Goal: Task Accomplishment & Management: Use online tool/utility

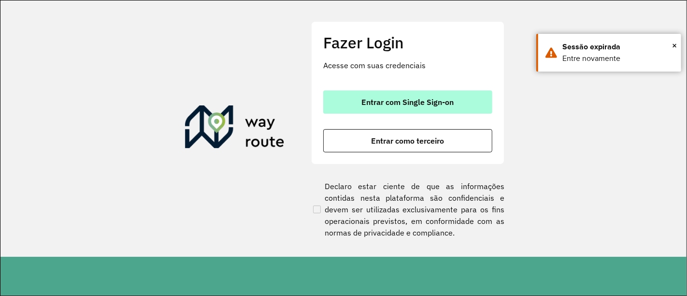
click at [452, 105] on span "Entrar com Single Sign-on" at bounding box center [408, 102] width 92 height 8
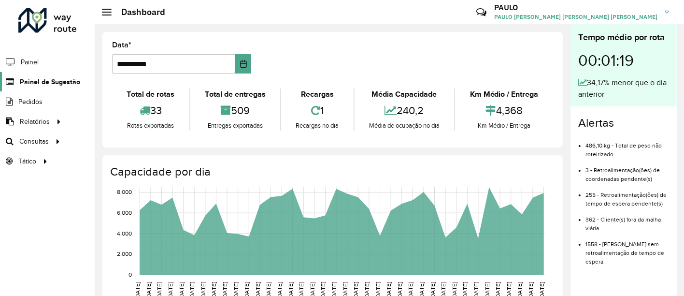
click at [34, 82] on span "Painel de Sugestão" at bounding box center [50, 82] width 60 height 10
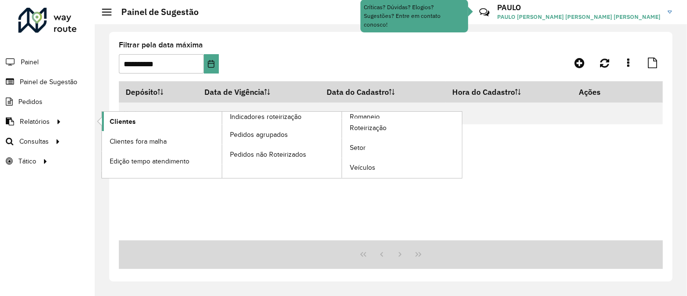
click at [122, 114] on link "Clientes" at bounding box center [162, 121] width 120 height 19
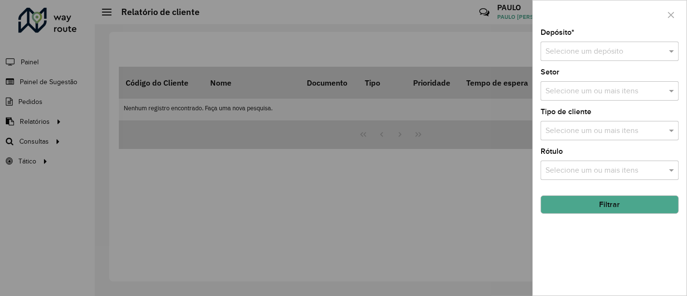
click at [72, 94] on div at bounding box center [343, 148] width 687 height 296
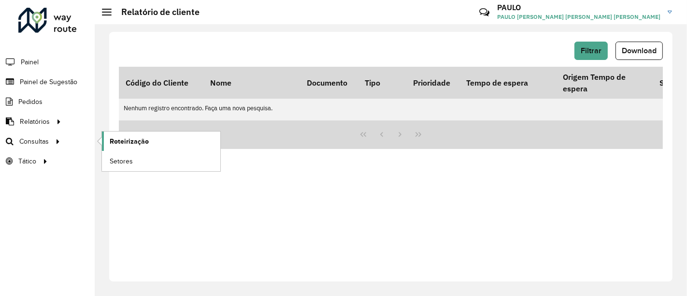
click at [144, 138] on span "Roteirização" at bounding box center [129, 141] width 39 height 10
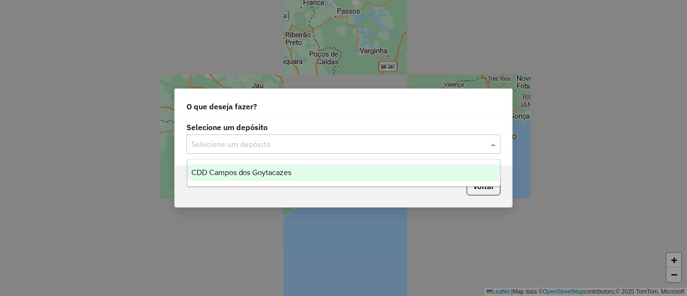
click at [247, 148] on input "text" at bounding box center [333, 145] width 285 height 12
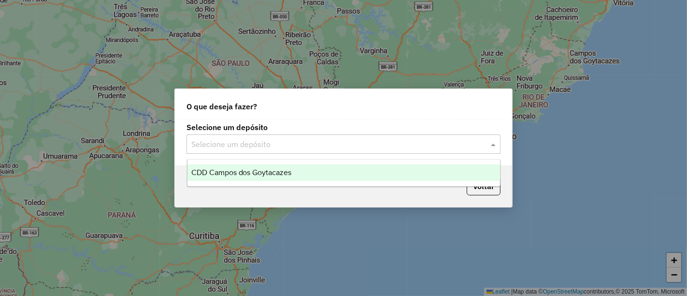
click at [246, 169] on span "CDD Campos dos Goytacazes" at bounding box center [241, 172] width 101 height 8
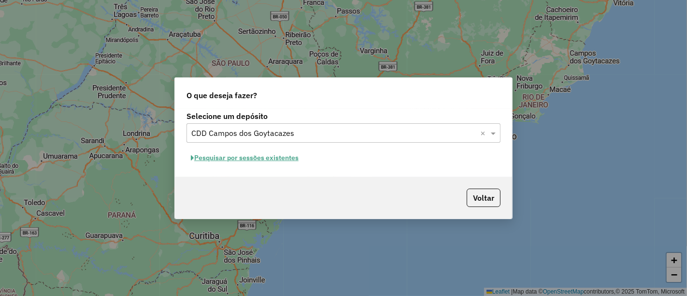
click at [249, 154] on button "Pesquisar por sessões existentes" at bounding box center [245, 157] width 116 height 15
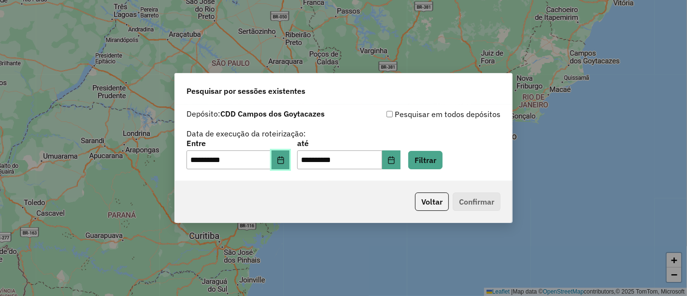
click at [287, 166] on button "Choose Date" at bounding box center [281, 159] width 18 height 19
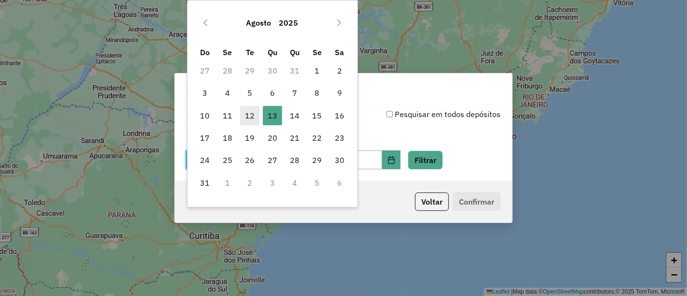
click at [256, 114] on span "12" at bounding box center [249, 115] width 19 height 19
type input "**********"
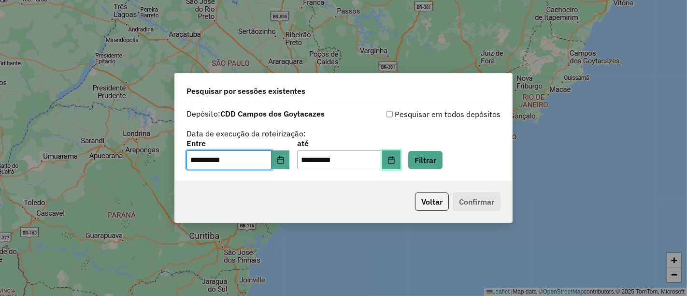
click at [394, 158] on icon "Choose Date" at bounding box center [391, 160] width 6 height 8
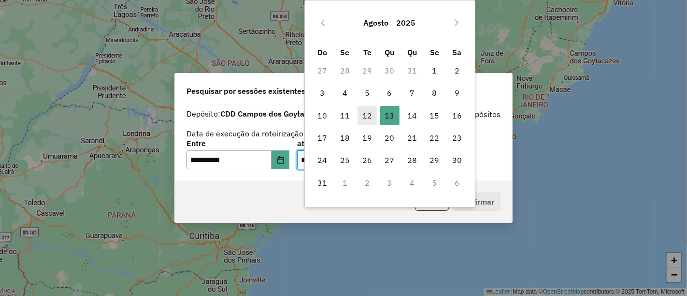
click at [363, 122] on span "12" at bounding box center [367, 115] width 19 height 19
type input "**********"
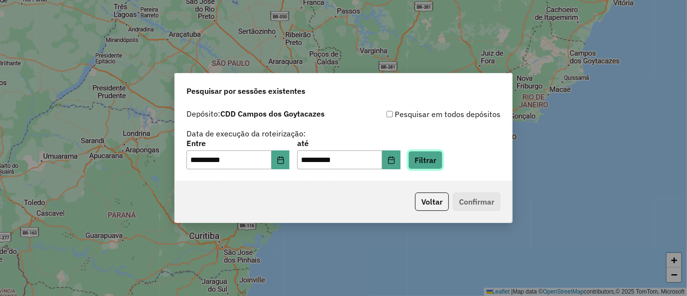
click at [443, 163] on button "Filtrar" at bounding box center [425, 160] width 34 height 18
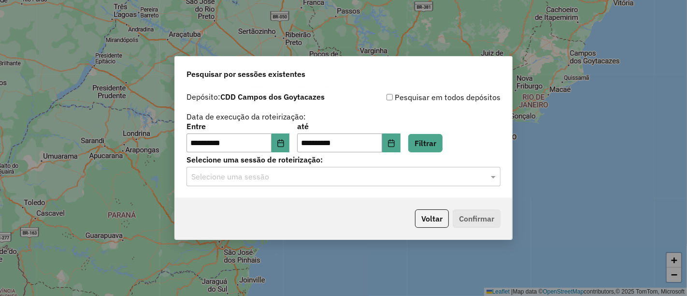
click at [480, 179] on div at bounding box center [344, 176] width 314 height 13
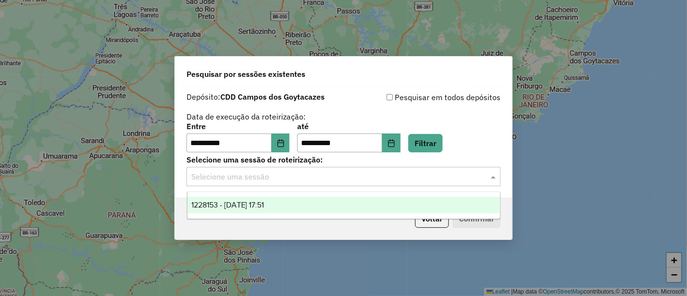
click at [357, 203] on div "1228153 - 12/08/2025 17:51" at bounding box center [343, 205] width 313 height 16
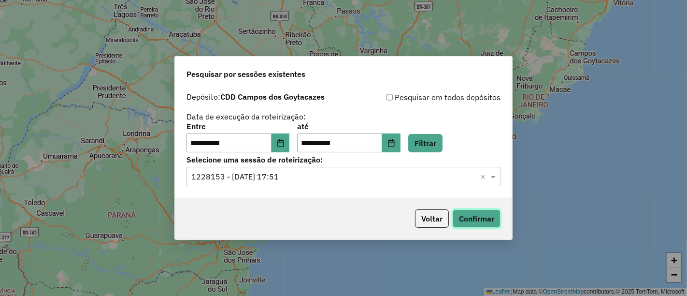
click at [482, 219] on button "Confirmar" at bounding box center [477, 218] width 48 height 18
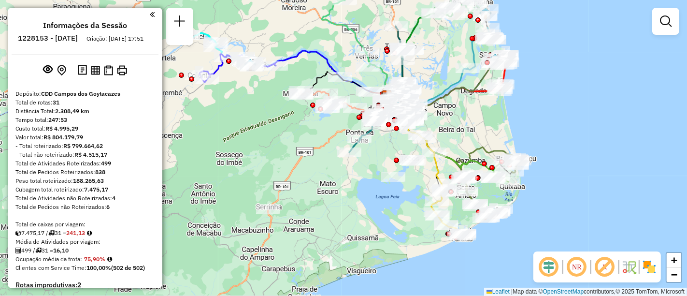
drag, startPoint x: 228, startPoint y: 104, endPoint x: 257, endPoint y: 116, distance: 31.6
click at [257, 116] on div "Janela de atendimento Grade de atendimento Capacidade Transportadoras Veículos …" at bounding box center [343, 148] width 687 height 296
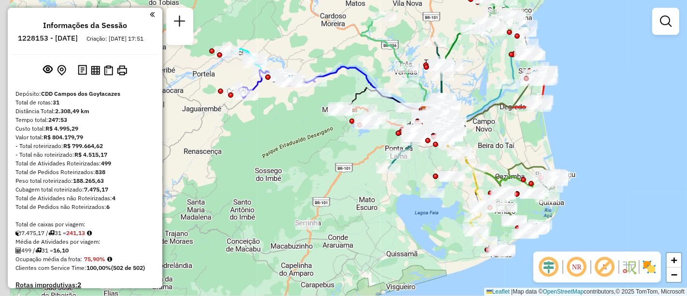
drag, startPoint x: 257, startPoint y: 116, endPoint x: 296, endPoint y: 132, distance: 42.3
click at [296, 132] on div "Janela de atendimento Grade de atendimento Capacidade Transportadoras Veículos …" at bounding box center [343, 148] width 687 height 296
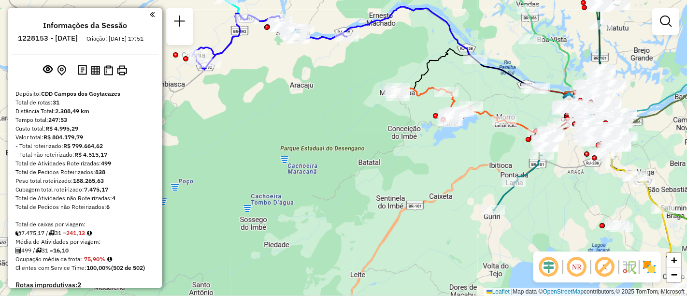
drag, startPoint x: 293, startPoint y: 128, endPoint x: 324, endPoint y: 161, distance: 45.5
click at [322, 163] on div "Janela de atendimento Grade de atendimento Capacidade Transportadoras Veículos …" at bounding box center [343, 148] width 687 height 296
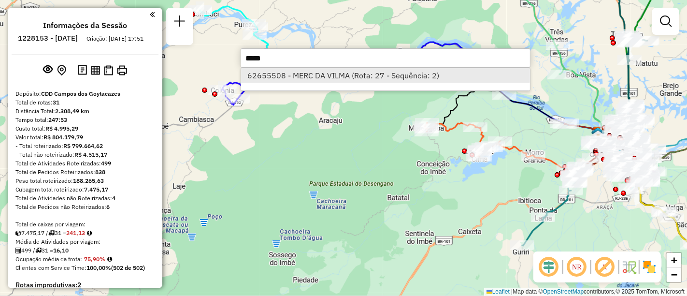
type input "*****"
click at [338, 71] on li "62655508 - MERC DA VILMA (Rota: 27 - Sequência: 2)" at bounding box center [385, 75] width 289 height 14
select select "**********"
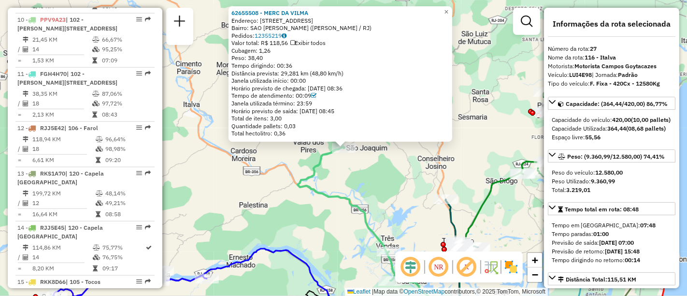
scroll to position [1772, 0]
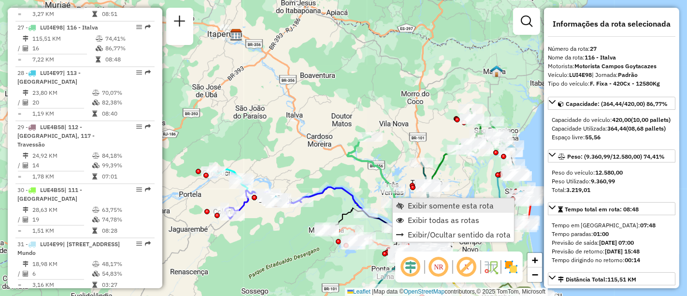
click at [421, 205] on span "Exibir somente esta rota" at bounding box center [451, 206] width 86 height 8
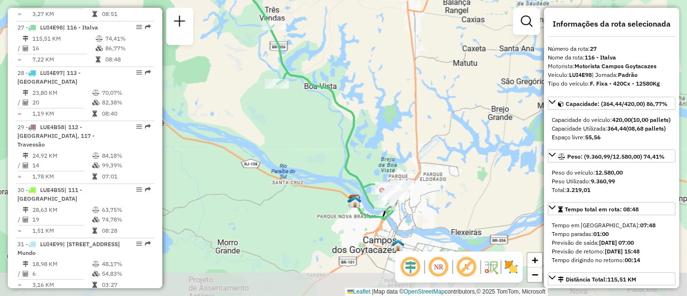
drag, startPoint x: 419, startPoint y: 205, endPoint x: 400, endPoint y: 131, distance: 76.3
click at [400, 131] on div "Janela de atendimento Grade de atendimento Capacidade Transportadoras Veículos …" at bounding box center [343, 148] width 687 height 296
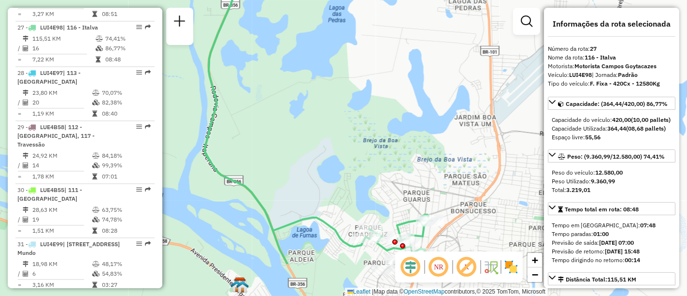
drag, startPoint x: 396, startPoint y: 211, endPoint x: 377, endPoint y: 99, distance: 113.8
click at [377, 99] on div "Janela de atendimento Grade de atendimento Capacidade Transportadoras Veículos …" at bounding box center [343, 148] width 687 height 296
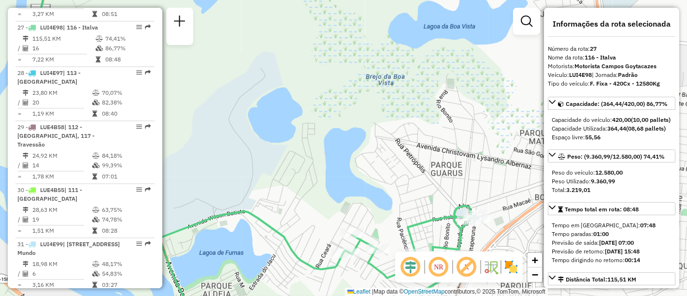
drag, startPoint x: 371, startPoint y: 144, endPoint x: 320, endPoint y: 43, distance: 114.1
click at [320, 43] on div "Janela de atendimento Grade de atendimento Capacidade Transportadoras Veículos …" at bounding box center [343, 148] width 687 height 296
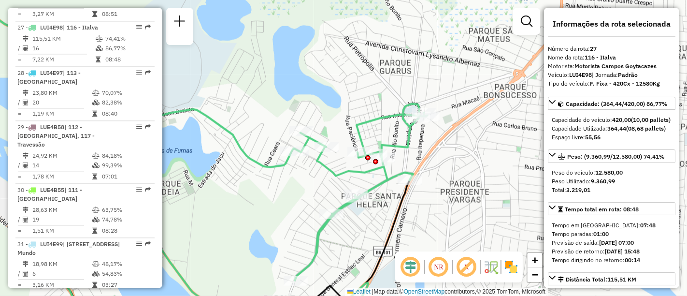
drag, startPoint x: 319, startPoint y: 68, endPoint x: 328, endPoint y: 34, distance: 35.5
click at [328, 34] on div "Janela de atendimento Grade de atendimento Capacidade Transportadoras Veículos …" at bounding box center [343, 148] width 687 height 296
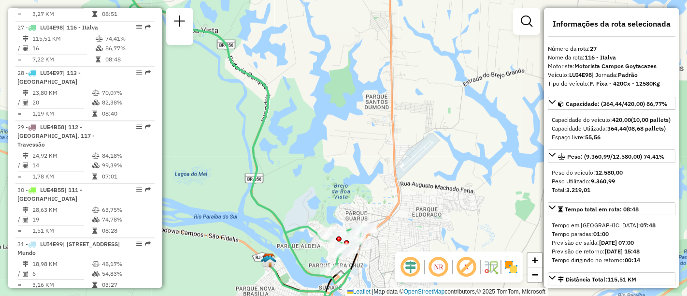
drag, startPoint x: 316, startPoint y: 127, endPoint x: 331, endPoint y: 174, distance: 50.3
click at [331, 174] on div "Janela de atendimento Grade de atendimento Capacidade Transportadoras Veículos …" at bounding box center [343, 148] width 687 height 296
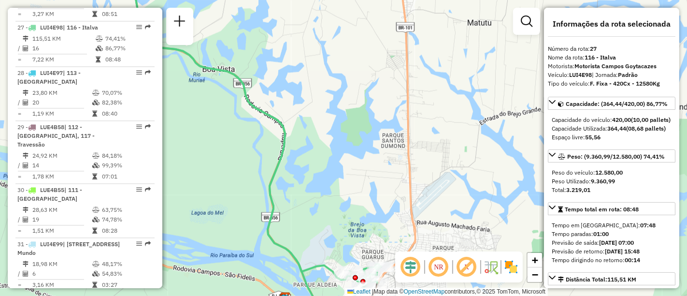
drag, startPoint x: 332, startPoint y: 154, endPoint x: 341, endPoint y: 178, distance: 25.1
click at [364, 211] on div "Janela de atendimento Grade de atendimento Capacidade Transportadoras Veículos …" at bounding box center [343, 148] width 687 height 296
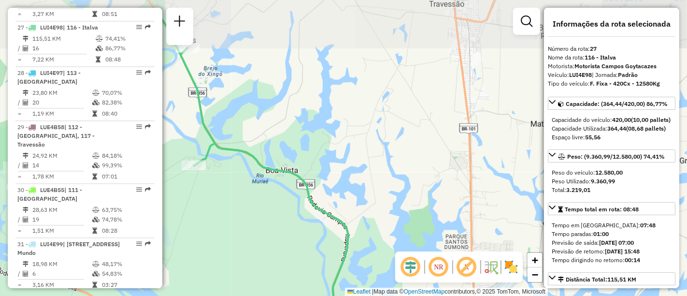
drag, startPoint x: 320, startPoint y: 149, endPoint x: 334, endPoint y: 177, distance: 31.1
click at [364, 207] on div "Janela de atendimento Grade de atendimento Capacidade Transportadoras Veículos …" at bounding box center [343, 148] width 687 height 296
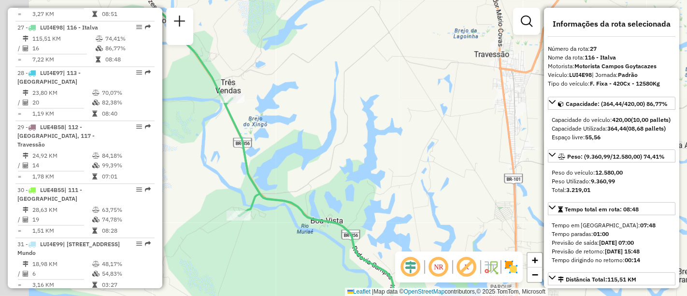
drag, startPoint x: 343, startPoint y: 189, endPoint x: 350, endPoint y: 196, distance: 9.9
click at [350, 196] on div "Janela de atendimento Grade de atendimento Capacidade Transportadoras Veículos …" at bounding box center [343, 148] width 687 height 296
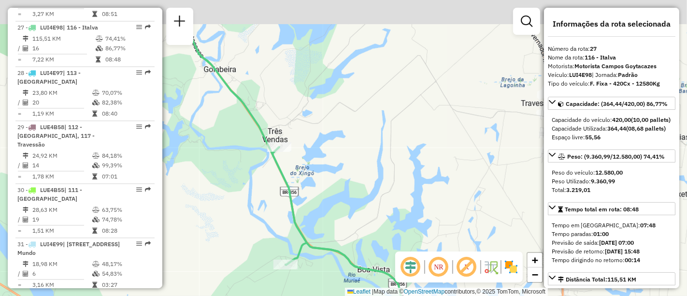
drag, startPoint x: 328, startPoint y: 175, endPoint x: 360, endPoint y: 202, distance: 41.5
click at [399, 233] on div "Janela de atendimento Grade de atendimento Capacidade Transportadoras Veículos …" at bounding box center [343, 148] width 687 height 296
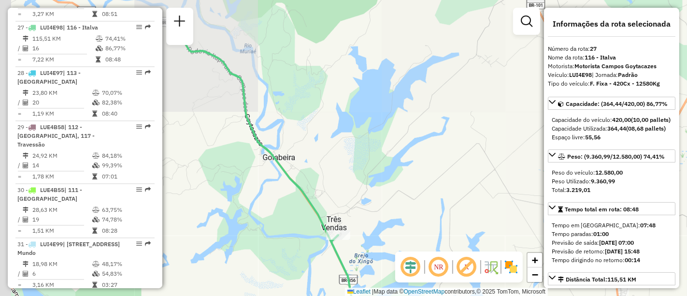
drag, startPoint x: 355, startPoint y: 248, endPoint x: 343, endPoint y: 208, distance: 41.8
click at [358, 260] on div "Janela de atendimento Grade de atendimento Capacidade Transportadoras Veículos …" at bounding box center [343, 148] width 687 height 296
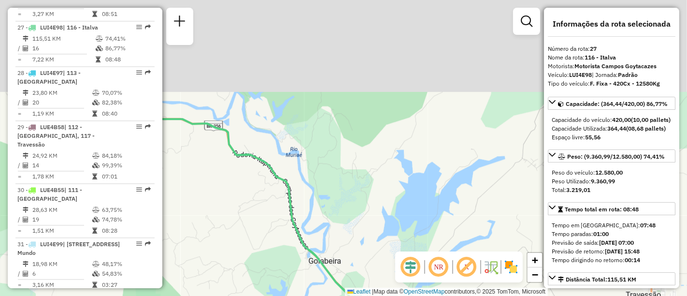
drag, startPoint x: 303, startPoint y: 151, endPoint x: 346, endPoint y: 243, distance: 101.4
click at [346, 243] on div "Janela de atendimento Grade de atendimento Capacidade Transportadoras Veículos …" at bounding box center [343, 148] width 687 height 296
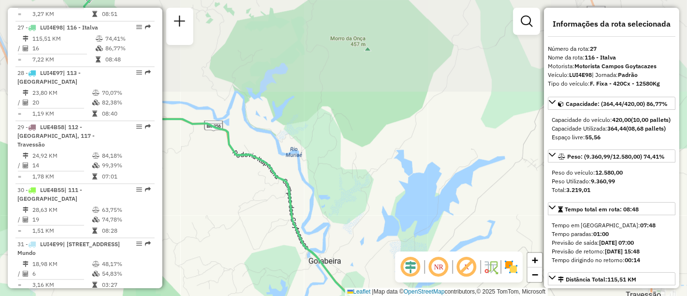
drag, startPoint x: 323, startPoint y: 184, endPoint x: 375, endPoint y: 259, distance: 90.6
click at [375, 263] on div "Janela de atendimento Grade de atendimento Capacidade Transportadoras Veículos …" at bounding box center [343, 148] width 687 height 296
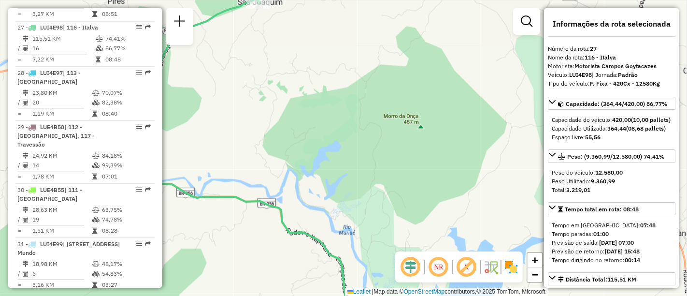
drag, startPoint x: 320, startPoint y: 202, endPoint x: 453, endPoint y: 216, distance: 133.7
click at [461, 217] on div "Janela de atendimento Grade de atendimento Capacidade Transportadoras Veículos …" at bounding box center [343, 148] width 687 height 296
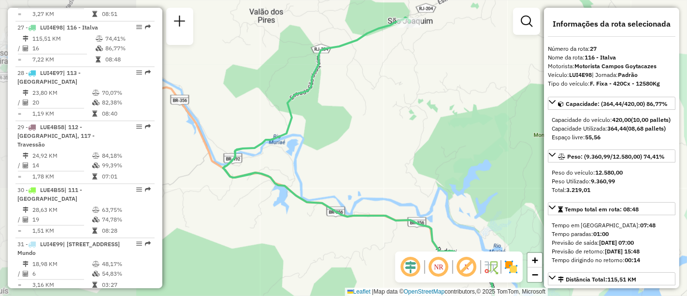
drag, startPoint x: 275, startPoint y: 144, endPoint x: 341, endPoint y: 187, distance: 78.8
click at [341, 187] on div "Janela de atendimento Grade de atendimento Capacidade Transportadoras Veículos …" at bounding box center [343, 148] width 687 height 296
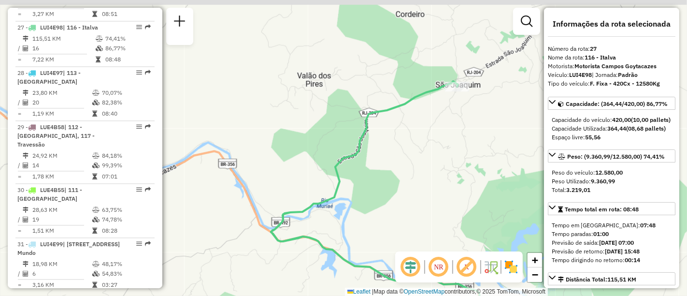
drag, startPoint x: 347, startPoint y: 172, endPoint x: 309, endPoint y: 217, distance: 59.7
click at [309, 217] on icon at bounding box center [405, 215] width 269 height 269
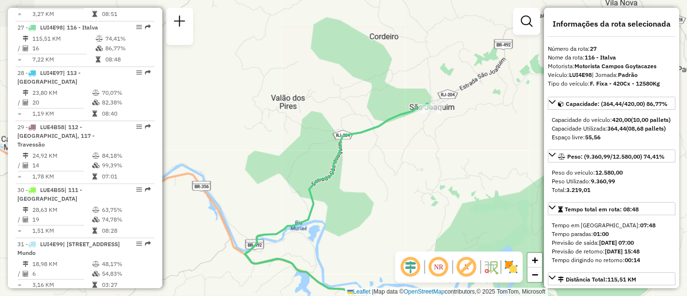
drag, startPoint x: 373, startPoint y: 184, endPoint x: 348, endPoint y: 182, distance: 25.2
click at [346, 193] on div "Janela de atendimento Grade de atendimento Capacidade Transportadoras Veículos …" at bounding box center [343, 148] width 687 height 296
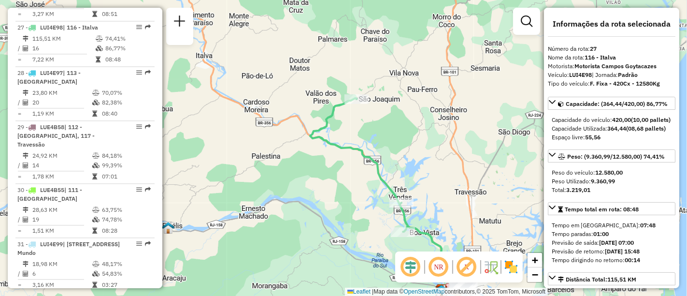
drag, startPoint x: 402, startPoint y: 158, endPoint x: 318, endPoint y: 71, distance: 121.3
click at [318, 71] on div "Janela de atendimento Grade de atendimento Capacidade Transportadoras Veículos …" at bounding box center [343, 148] width 687 height 296
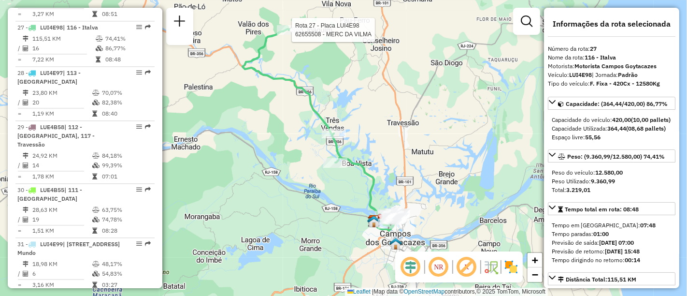
click at [338, 68] on div "Rota 27 - Placa LUI4E98 62655508 - MERC DA VILMA Janela de atendimento Grade de…" at bounding box center [343, 148] width 687 height 296
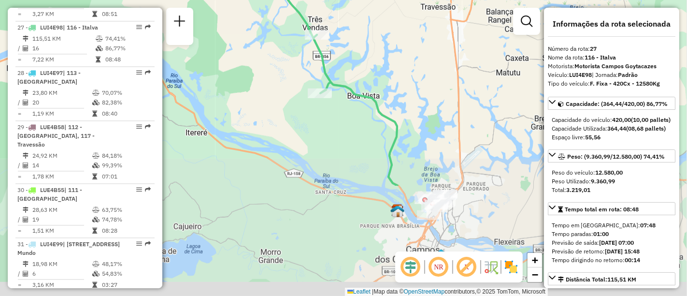
drag, startPoint x: 373, startPoint y: 182, endPoint x: 359, endPoint y: 34, distance: 148.0
click at [359, 34] on div "Rota 27 - Placa LUI4E98 62655508 - MERC DA VILMA Janela de atendimento Grade de…" at bounding box center [343, 148] width 687 height 296
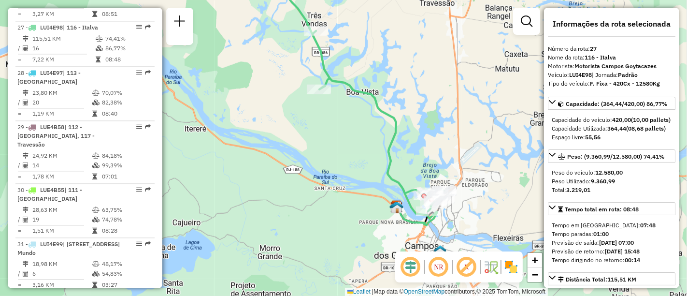
drag, startPoint x: 391, startPoint y: 34, endPoint x: 410, endPoint y: 152, distance: 118.9
click at [421, 167] on div "Rota 27 - Placa LUI4E98 62655508 - MERC DA VILMA Janela de atendimento Grade de…" at bounding box center [343, 148] width 687 height 296
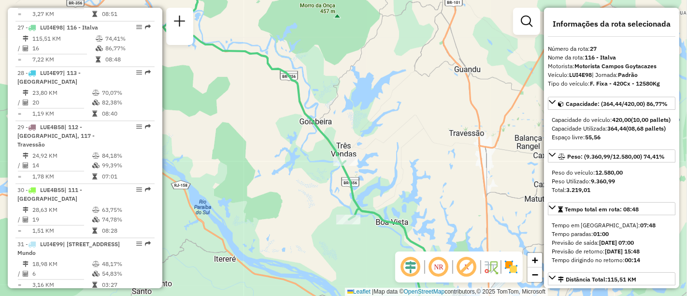
drag, startPoint x: 391, startPoint y: 175, endPoint x: 397, endPoint y: 185, distance: 11.5
click at [397, 185] on div "Rota 27 - Placa LUI4E98 62655508 - MERC DA VILMA Janela de atendimento Grade de…" at bounding box center [343, 148] width 687 height 296
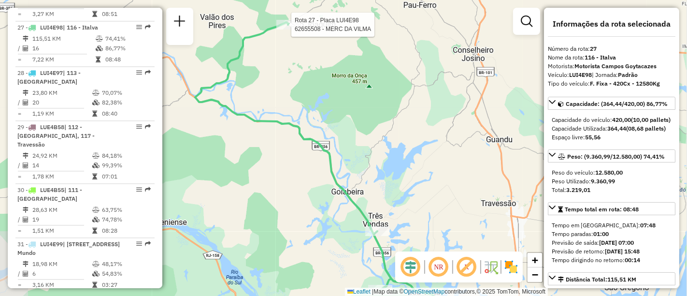
click at [421, 210] on div "Rota 27 - Placa LUI4E98 62655508 - MERC DA VILMA Janela de atendimento Grade de…" at bounding box center [343, 148] width 687 height 296
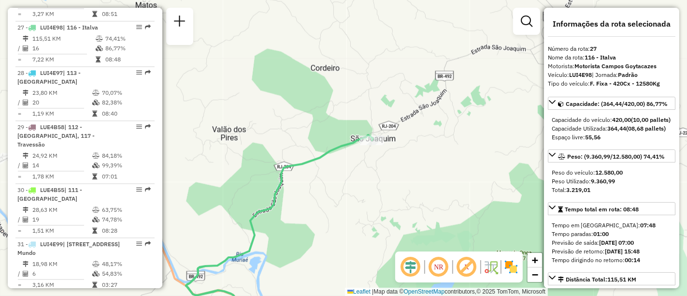
scroll to position [1826, 0]
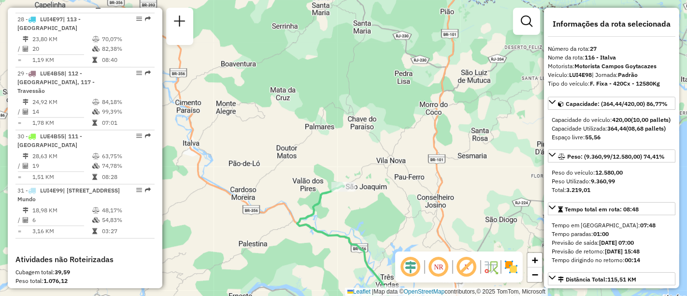
drag, startPoint x: 436, startPoint y: 198, endPoint x: 321, endPoint y: 83, distance: 163.0
click at [321, 83] on div "Janela de atendimento Grade de atendimento Capacidade Transportadoras Veículos …" at bounding box center [343, 148] width 687 height 296
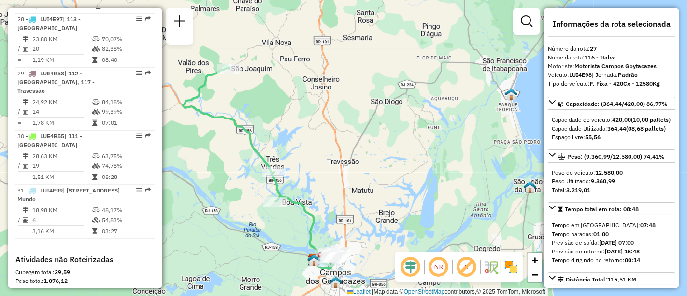
drag, startPoint x: 306, startPoint y: 154, endPoint x: 302, endPoint y: 91, distance: 62.9
click at [302, 91] on div "Janela de atendimento Grade de atendimento Capacidade Transportadoras Veículos …" at bounding box center [343, 148] width 687 height 296
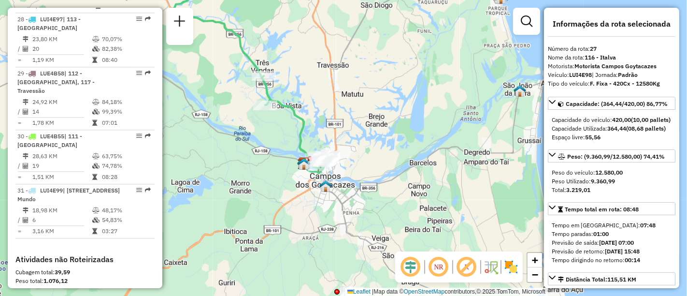
drag, startPoint x: 302, startPoint y: 121, endPoint x: 291, endPoint y: 64, distance: 58.2
click at [286, 55] on div "Janela de atendimento Grade de atendimento Capacidade Transportadoras Veículos …" at bounding box center [343, 148] width 687 height 296
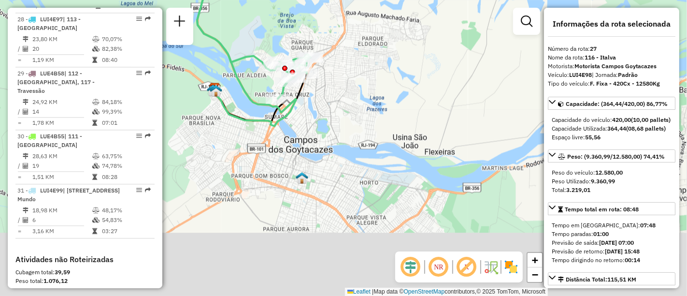
click at [317, 49] on div "Rota 27 - Placa LUI4E98 62635738 - [PERSON_NAME] DE SO Janela de atendimento Gr…" at bounding box center [343, 148] width 687 height 296
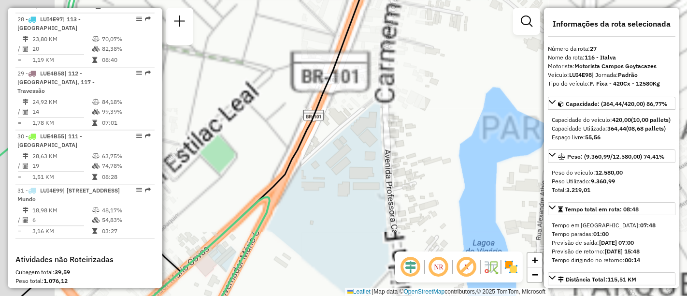
drag, startPoint x: 299, startPoint y: 113, endPoint x: 408, endPoint y: 63, distance: 120.3
click at [408, 63] on div "Janela de atendimento Grade de atendimento Capacidade Transportadoras Veículos …" at bounding box center [343, 148] width 687 height 296
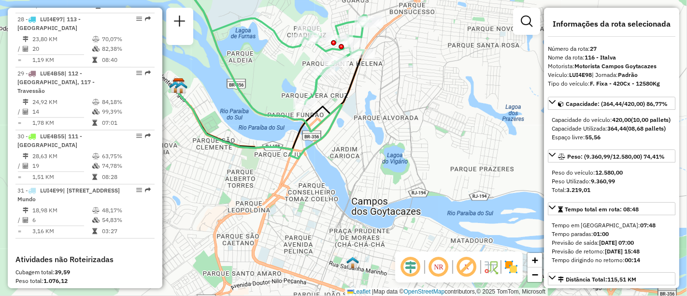
drag, startPoint x: 388, startPoint y: 79, endPoint x: 377, endPoint y: 111, distance: 33.6
click at [377, 111] on div "Janela de atendimento Grade de atendimento Capacidade Transportadoras Veículos …" at bounding box center [343, 148] width 687 height 296
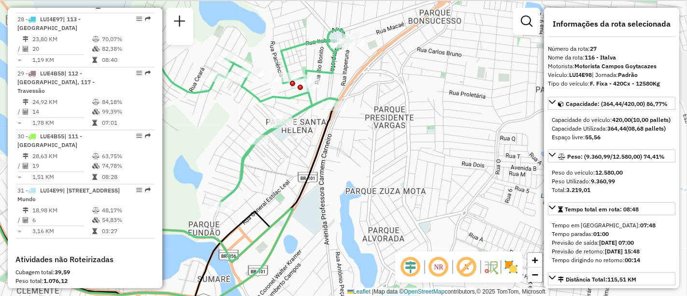
drag, startPoint x: 344, startPoint y: 103, endPoint x: 337, endPoint y: 148, distance: 45.9
click at [337, 148] on div "Janela de atendimento Grade de atendimento Capacidade Transportadoras Veículos …" at bounding box center [343, 148] width 687 height 296
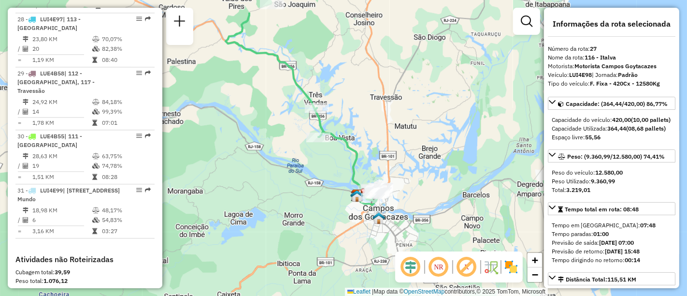
drag, startPoint x: 375, startPoint y: 116, endPoint x: 411, endPoint y: 158, distance: 54.9
click at [411, 158] on div "Janela de atendimento Grade de atendimento Capacidade Transportadoras Veículos …" at bounding box center [343, 148] width 687 height 296
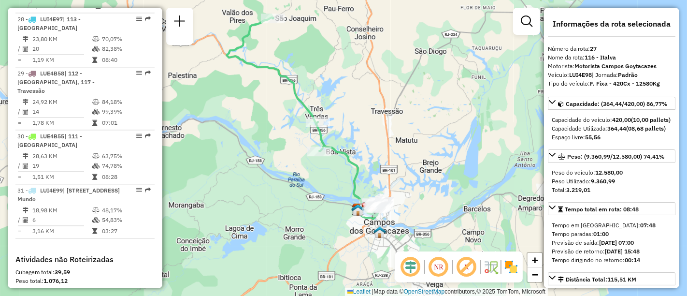
drag, startPoint x: 346, startPoint y: 100, endPoint x: 347, endPoint y: 114, distance: 14.0
click at [347, 114] on div "Janela de atendimento Grade de atendimento Capacidade Transportadoras Veículos …" at bounding box center [343, 148] width 687 height 296
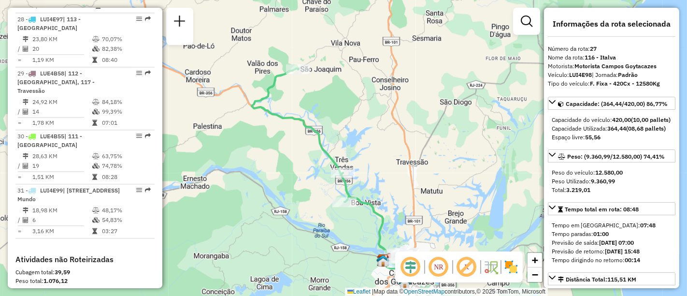
drag, startPoint x: 350, startPoint y: 83, endPoint x: 375, endPoint y: 134, distance: 56.6
click at [375, 134] on div "Janela de atendimento Grade de atendimento Capacidade Transportadoras Veículos …" at bounding box center [343, 148] width 687 height 296
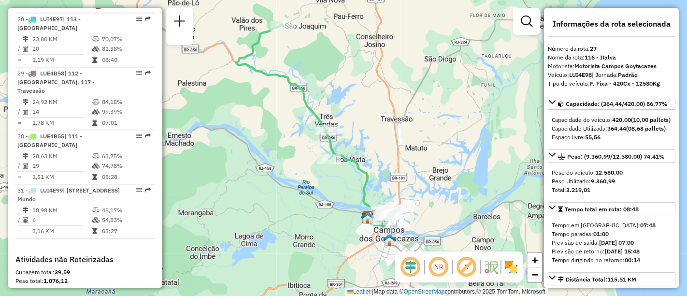
drag, startPoint x: 375, startPoint y: 134, endPoint x: 360, endPoint y: 91, distance: 45.7
click at [360, 91] on div "Janela de atendimento Grade de atendimento Capacidade Transportadoras Veículos …" at bounding box center [343, 148] width 687 height 296
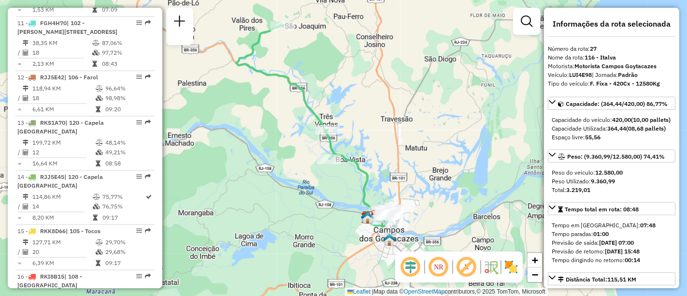
scroll to position [913, 0]
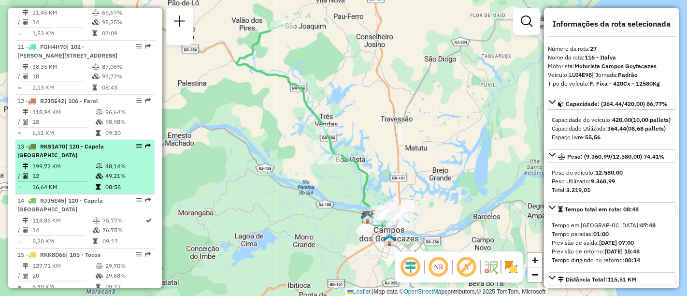
click at [108, 142] on div "13 - RKS1A70 | 120 - Capela [GEOGRAPHIC_DATA]" at bounding box center [68, 150] width 102 height 17
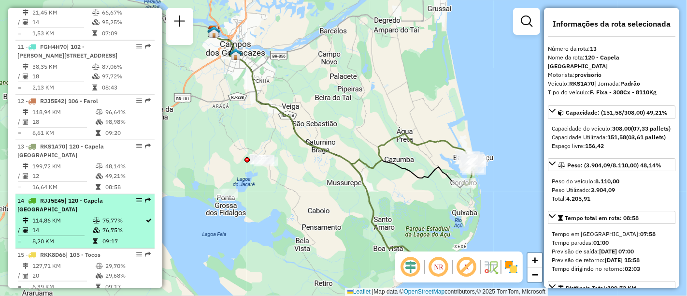
click at [98, 201] on span "| 120 - Capela [GEOGRAPHIC_DATA]" at bounding box center [60, 205] width 86 height 16
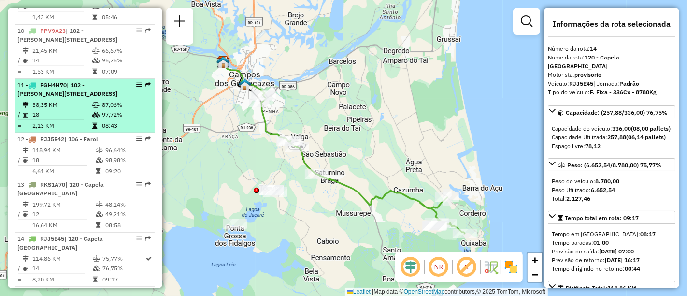
scroll to position [860, 0]
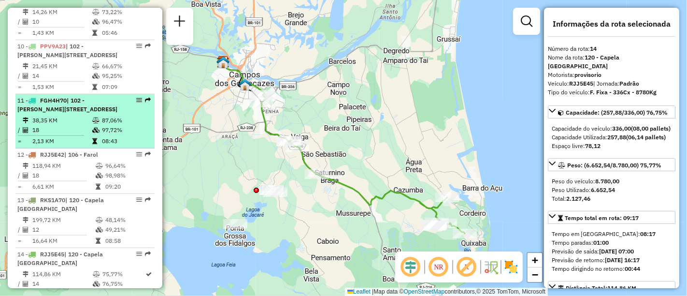
click at [102, 120] on td "87,06%" at bounding box center [125, 120] width 49 height 10
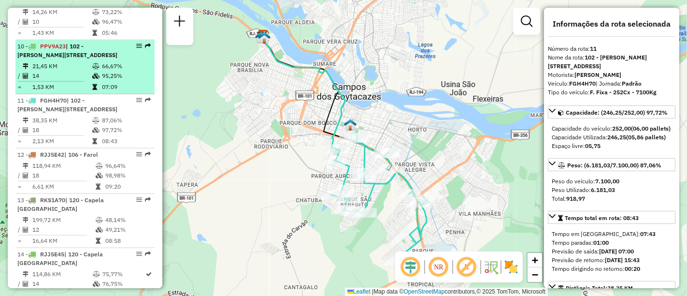
click at [104, 83] on td "07:09" at bounding box center [125, 87] width 49 height 10
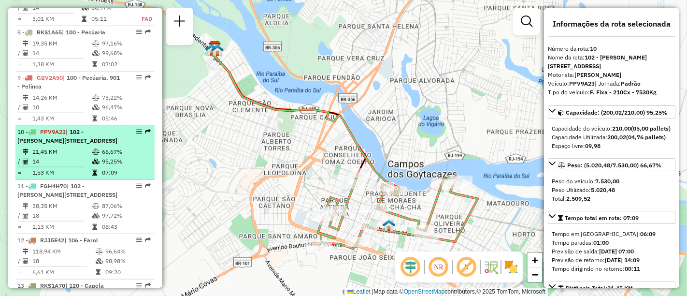
scroll to position [752, 0]
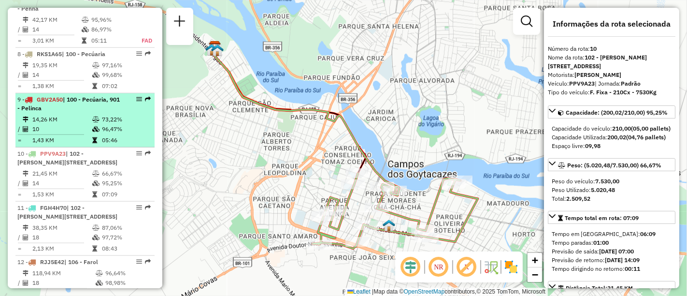
click at [95, 102] on div "9 - GBV2A50 | 100 - Pecúaria, 901 - Pelinca" at bounding box center [68, 103] width 102 height 17
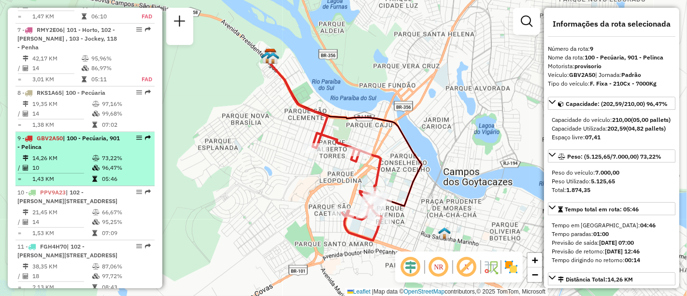
scroll to position [698, 0]
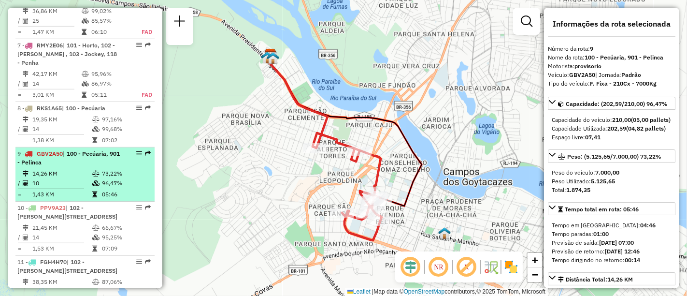
click at [95, 104] on span "| 100 - Pecúaria" at bounding box center [83, 107] width 43 height 7
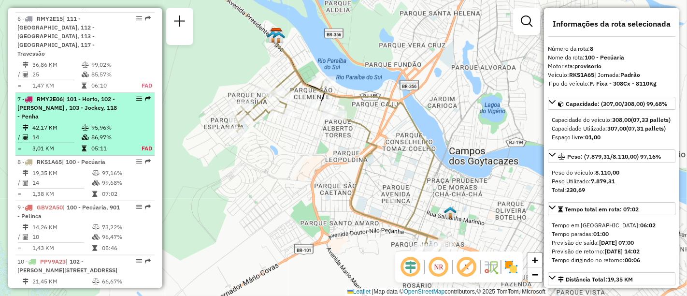
click at [104, 109] on span "| 101 - Horto, 102 - [PERSON_NAME] , 103 - Jockey, 118 - Penha" at bounding box center [67, 107] width 100 height 25
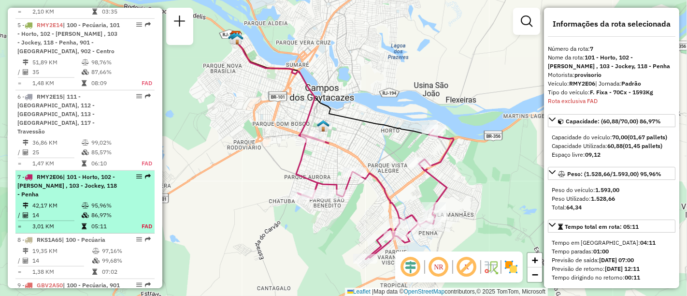
click at [95, 109] on span "| 111 - [GEOGRAPHIC_DATA], 112 - [GEOGRAPHIC_DATA], 113 - [GEOGRAPHIC_DATA], 11…" at bounding box center [55, 114] width 77 height 42
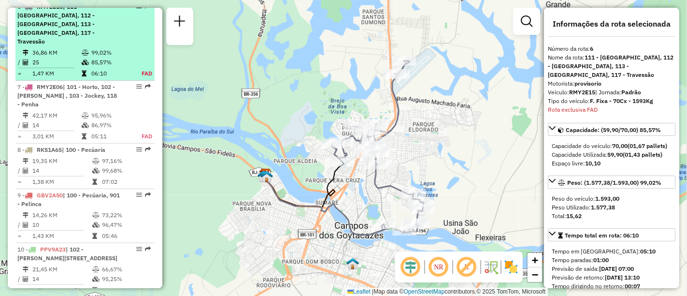
scroll to position [603, 0]
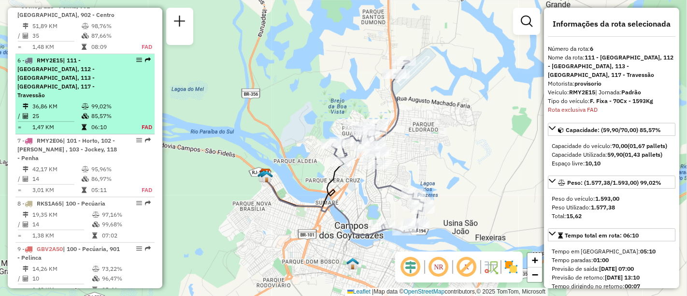
click at [80, 69] on span "| 111 - [GEOGRAPHIC_DATA], 112 - [GEOGRAPHIC_DATA], 113 - [GEOGRAPHIC_DATA], 11…" at bounding box center [55, 78] width 77 height 42
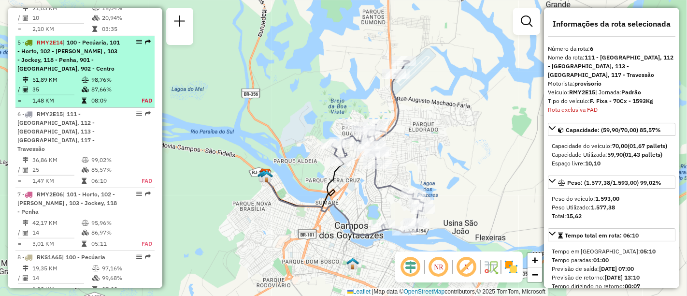
scroll to position [495, 0]
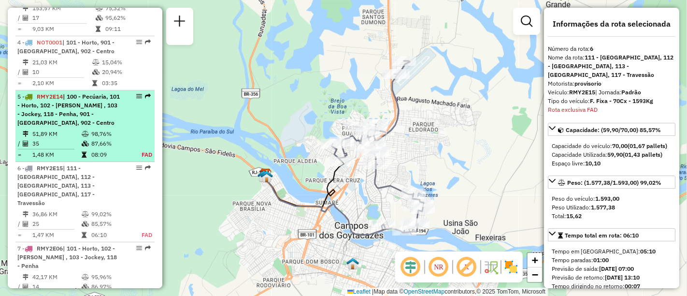
click at [70, 109] on span "| 100 - Pecúaria, 101 - Horto, 102 - [PERSON_NAME] , 103 - Jockey, 118 - Penha,…" at bounding box center [68, 109] width 102 height 33
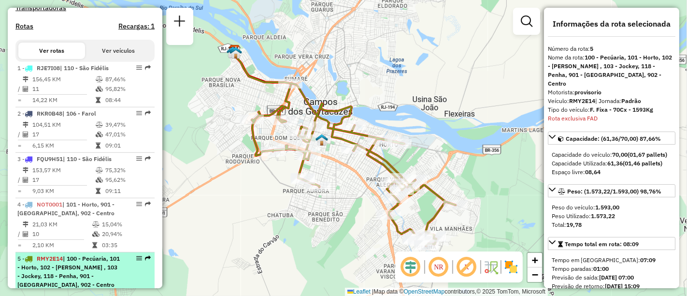
scroll to position [317, 0]
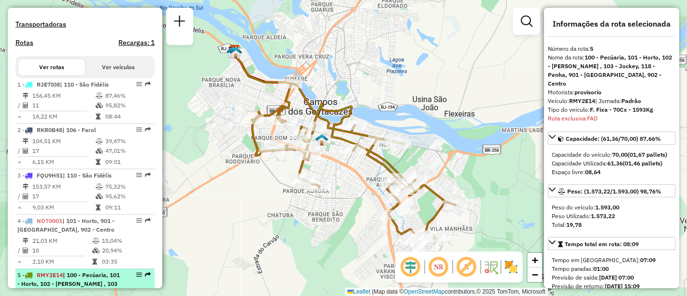
click at [83, 121] on td "14,22 KM" at bounding box center [63, 117] width 63 height 10
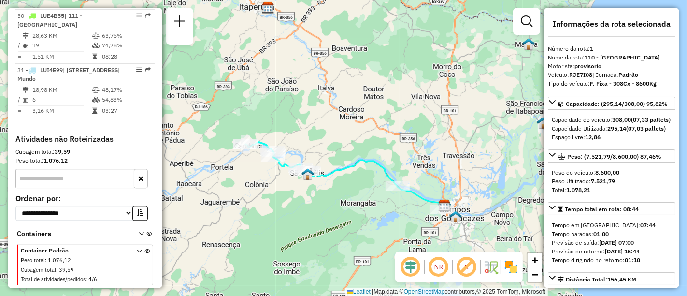
scroll to position [1964, 0]
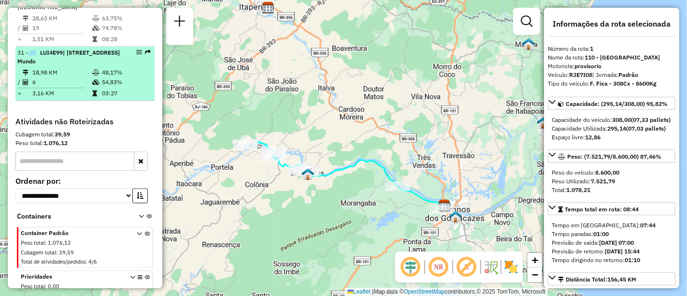
click at [92, 70] on icon at bounding box center [95, 73] width 7 height 6
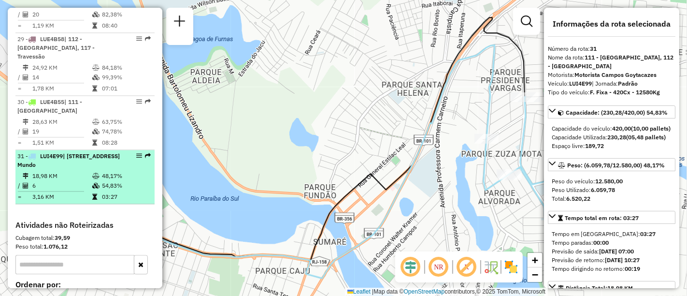
scroll to position [1857, 0]
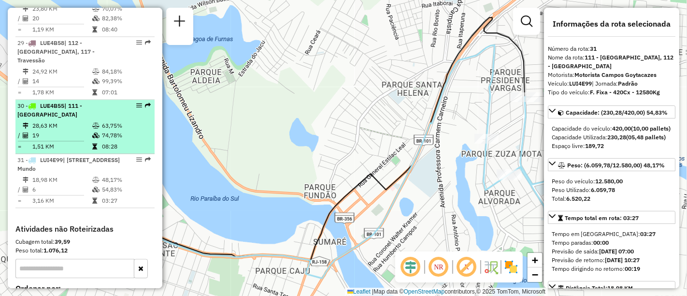
click at [75, 102] on span "| 111 - [GEOGRAPHIC_DATA]" at bounding box center [49, 110] width 65 height 16
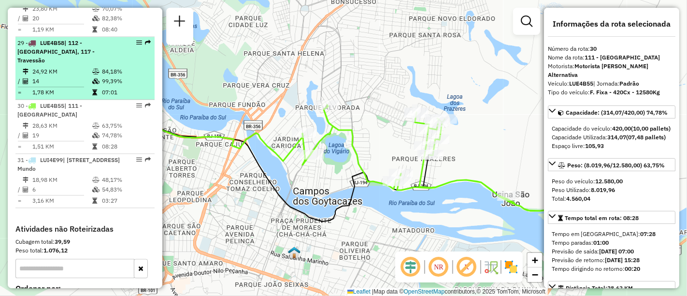
click at [75, 86] on td at bounding box center [54, 86] width 74 height 1
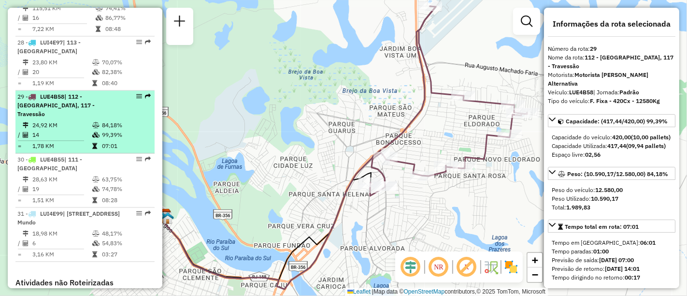
click at [75, 78] on td "1,19 KM" at bounding box center [62, 83] width 60 height 10
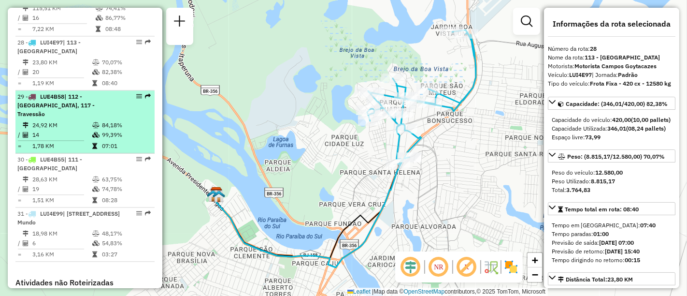
scroll to position [1695, 0]
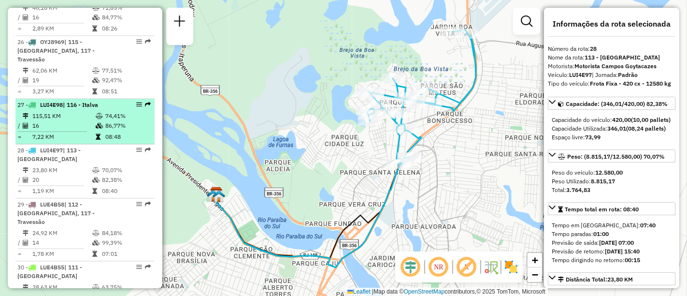
click at [72, 99] on li "27 - LUI4E98 | 116 - Italva 115,51 KM 74,41% / 16 86,77% = 7,22 KM 08:48" at bounding box center [84, 121] width 139 height 45
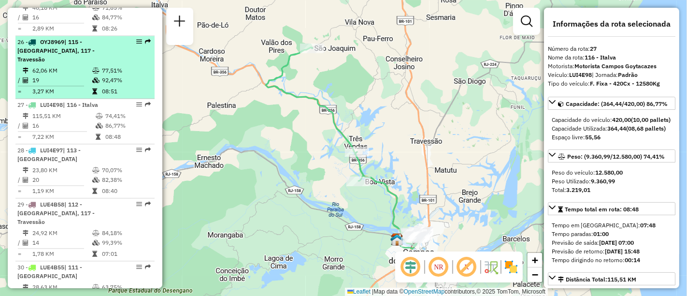
click at [52, 75] on td "19" at bounding box center [62, 80] width 60 height 10
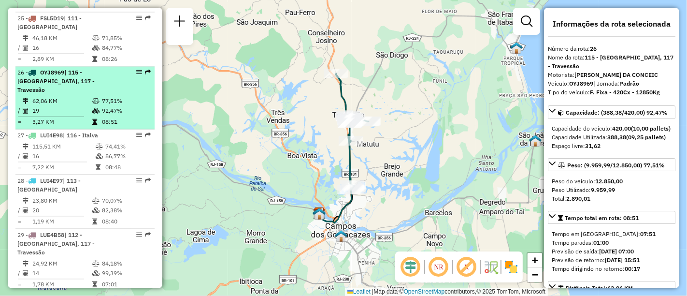
scroll to position [1642, 0]
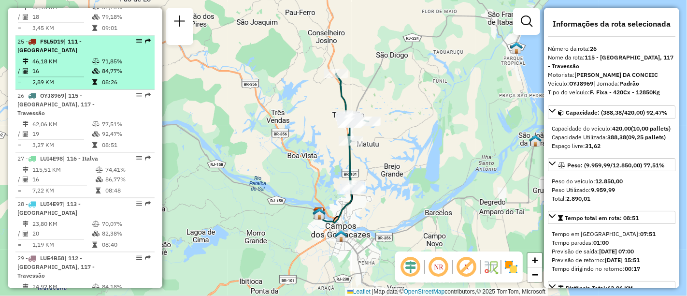
click at [60, 77] on td "2,89 KM" at bounding box center [62, 82] width 60 height 10
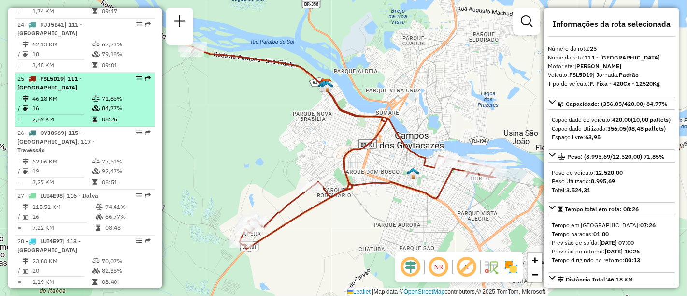
scroll to position [1588, 0]
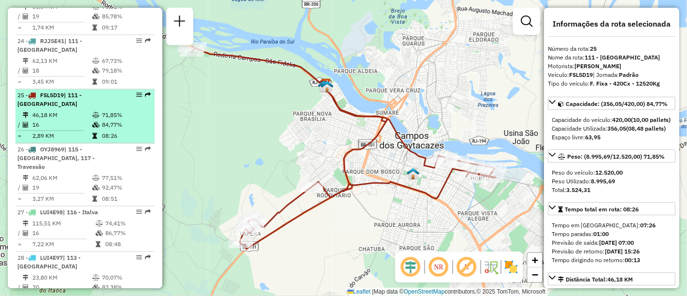
click at [60, 77] on td "3,45 KM" at bounding box center [62, 82] width 60 height 10
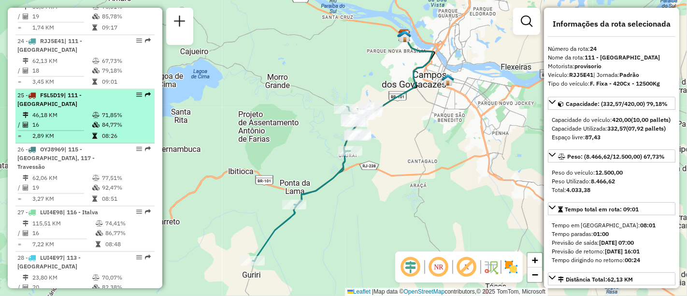
click at [61, 95] on div "25 - FSL5D19 | 111 - [GEOGRAPHIC_DATA]" at bounding box center [68, 99] width 102 height 17
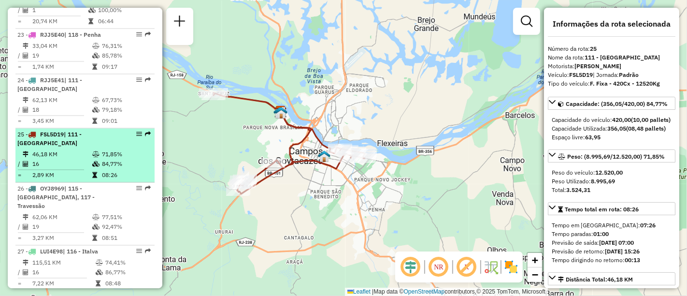
scroll to position [1534, 0]
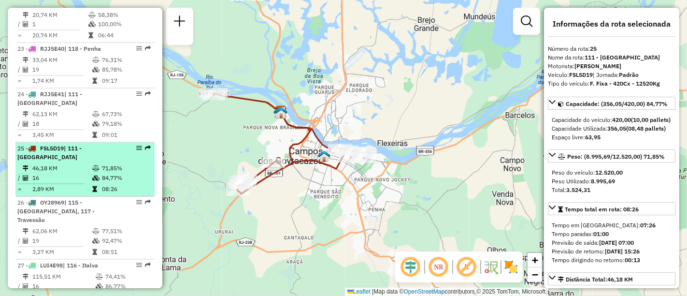
click at [74, 110] on td "62,13 KM" at bounding box center [62, 115] width 60 height 10
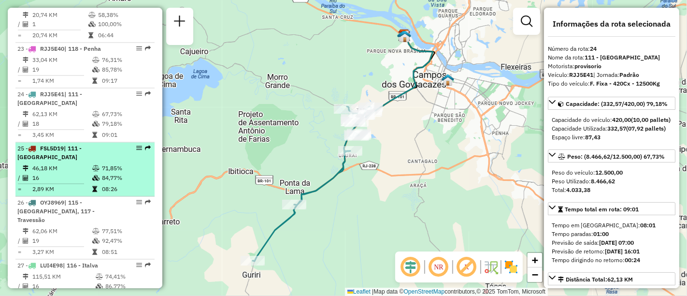
click at [65, 155] on div "25 - FSL5D19 | 111 - [GEOGRAPHIC_DATA]" at bounding box center [68, 152] width 102 height 17
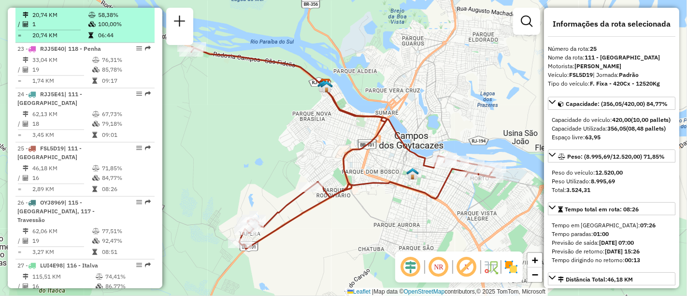
drag, startPoint x: 105, startPoint y: 45, endPoint x: 127, endPoint y: 28, distance: 27.8
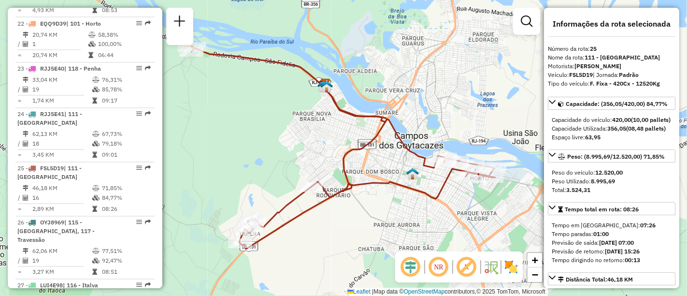
scroll to position [1513, 0]
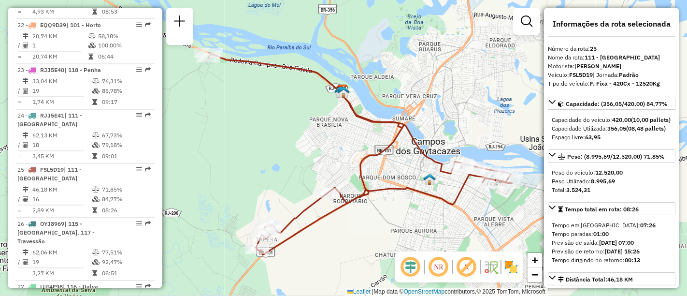
drag, startPoint x: 368, startPoint y: 45, endPoint x: 385, endPoint y: 51, distance: 17.9
click at [385, 51] on div "Janela de atendimento Grade de atendimento Capacidade Transportadoras Veículos …" at bounding box center [343, 148] width 687 height 296
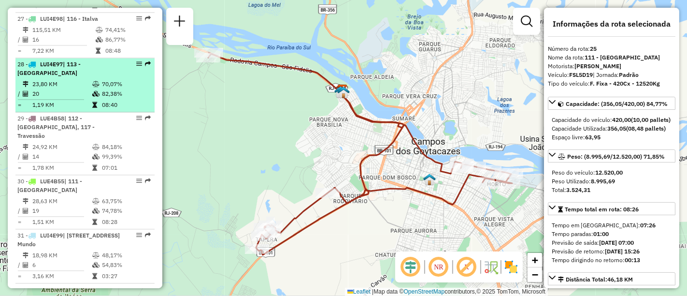
scroll to position [1888, 0]
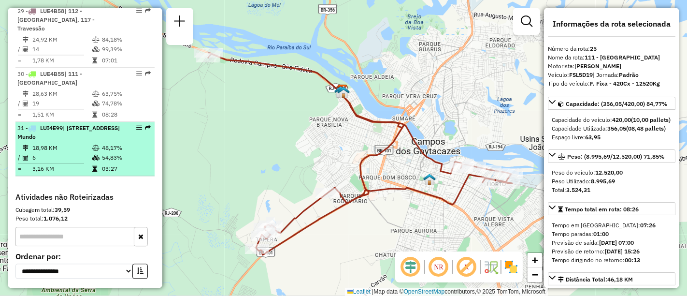
click at [82, 124] on span "| [STREET_ADDRESS] Mundo" at bounding box center [68, 132] width 102 height 16
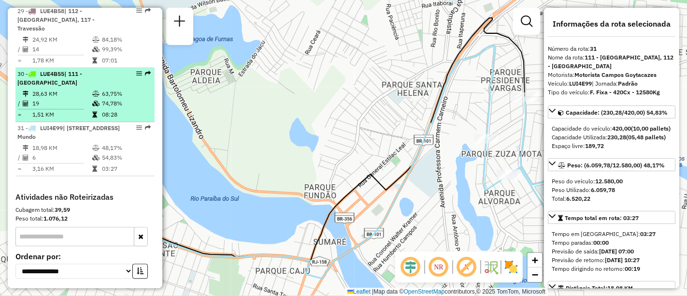
click at [71, 99] on td "19" at bounding box center [62, 104] width 60 height 10
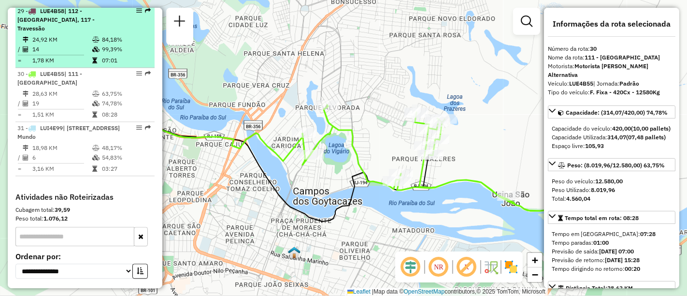
click at [59, 56] on td "1,78 KM" at bounding box center [62, 61] width 60 height 10
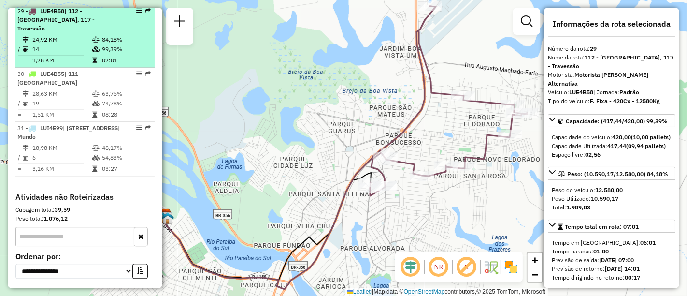
scroll to position [1835, 0]
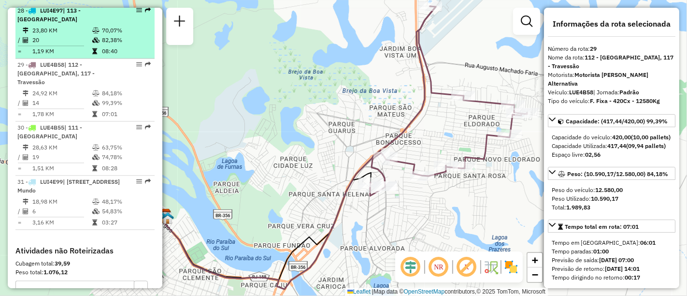
click at [58, 46] on td "1,19 KM" at bounding box center [62, 51] width 60 height 10
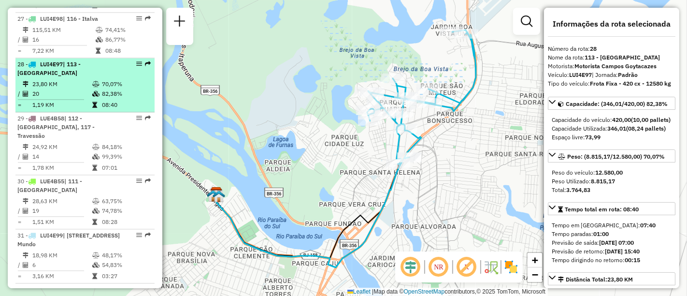
scroll to position [1728, 0]
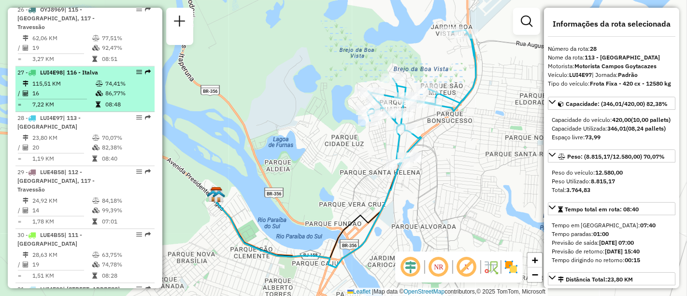
click at [56, 66] on li "27 - LUI4E98 | 116 - Italva 115,51 KM 74,41% / 16 86,77% = 7,22 KM 08:48" at bounding box center [84, 88] width 139 height 45
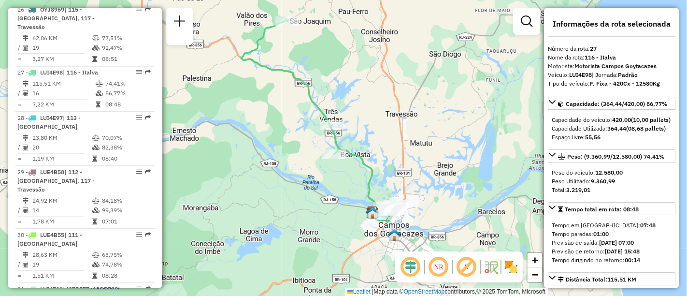
drag, startPoint x: 485, startPoint y: 176, endPoint x: 461, endPoint y: 149, distance: 36.3
click at [461, 149] on div "Janela de atendimento Grade de atendimento Capacidade Transportadoras Veículos …" at bounding box center [343, 148] width 687 height 296
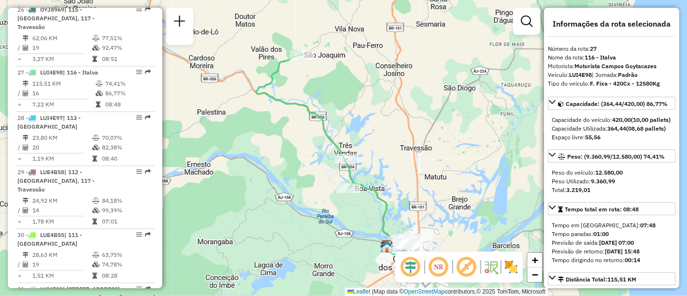
drag, startPoint x: 240, startPoint y: 47, endPoint x: 276, endPoint y: 75, distance: 45.7
click at [276, 75] on icon at bounding box center [334, 151] width 156 height 195
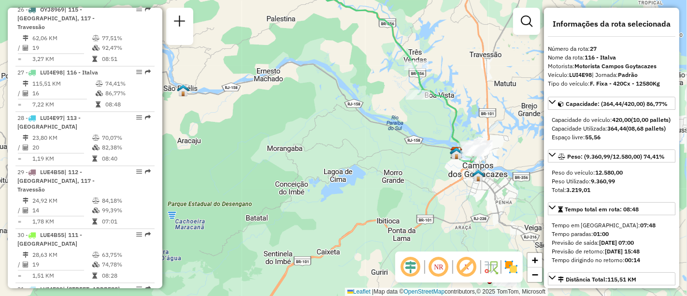
drag, startPoint x: 237, startPoint y: 162, endPoint x: 202, endPoint y: 137, distance: 43.0
click at [202, 137] on div "Janela de atendimento Grade de atendimento Capacidade Transportadoras Veículos …" at bounding box center [343, 148] width 687 height 296
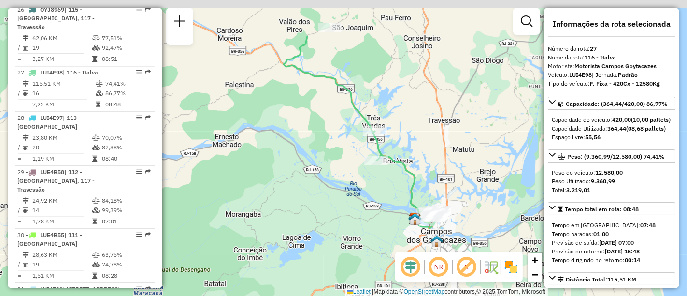
drag, startPoint x: 339, startPoint y: 145, endPoint x: 295, endPoint y: 212, distance: 80.3
click at [295, 212] on div "Janela de atendimento Grade de atendimento Capacidade Transportadoras Veículos …" at bounding box center [343, 148] width 687 height 296
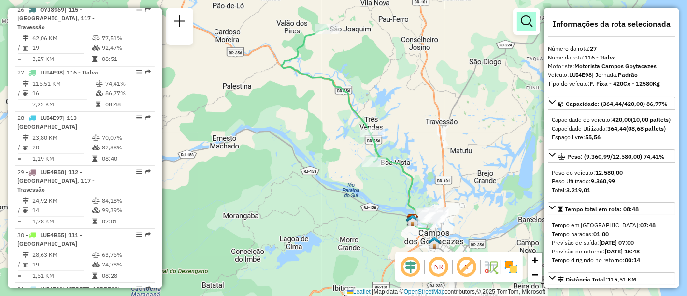
click at [533, 16] on em at bounding box center [527, 21] width 12 height 12
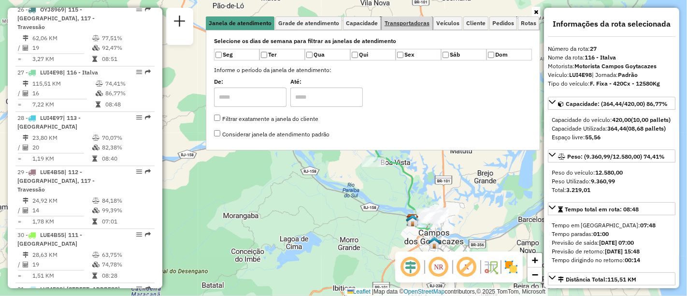
click at [410, 22] on span "Transportadoras" at bounding box center [407, 23] width 45 height 6
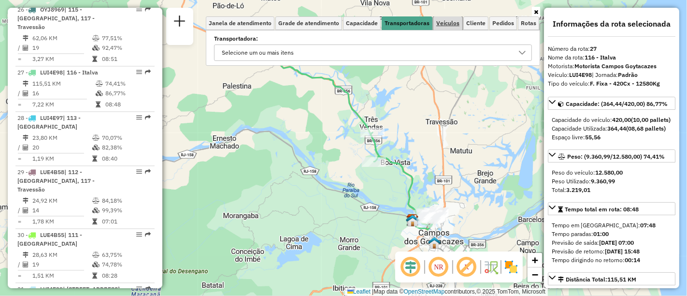
click at [447, 26] on span "Veículos" at bounding box center [447, 23] width 23 height 6
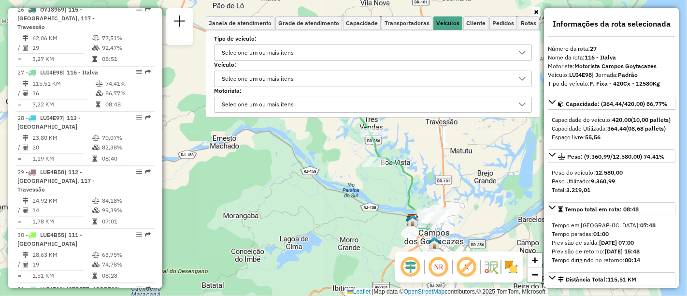
click at [353, 46] on div "Selecione um ou mais itens" at bounding box center [365, 52] width 295 height 15
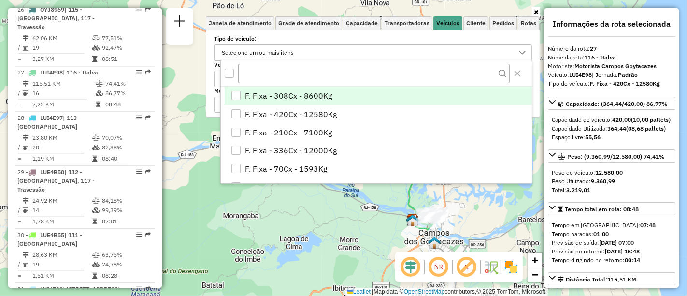
scroll to position [5, 33]
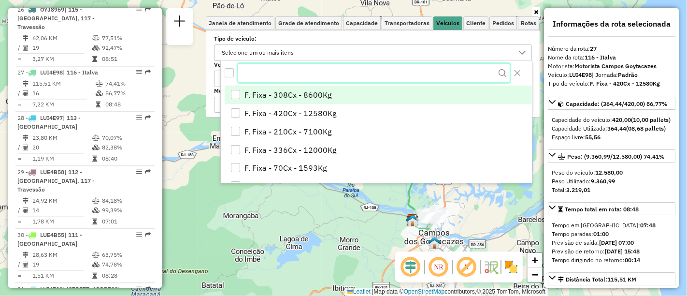
paste input "*******"
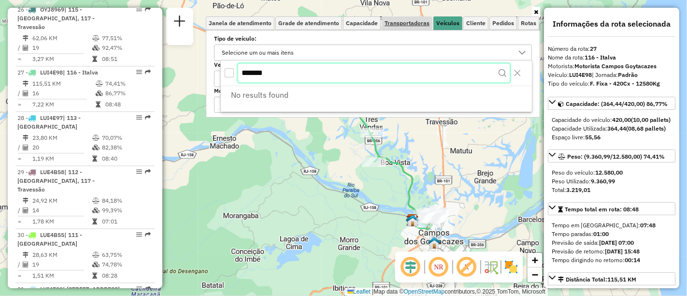
type input "*******"
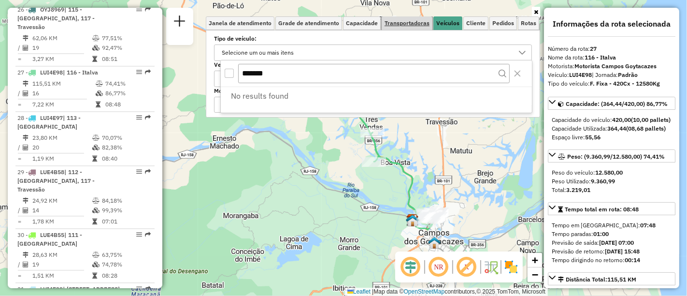
click at [430, 20] on span "Transportadoras" at bounding box center [407, 23] width 45 height 6
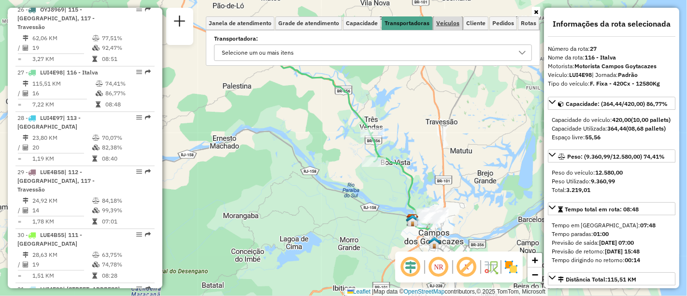
click at [458, 21] on span "Veículos" at bounding box center [447, 23] width 23 height 6
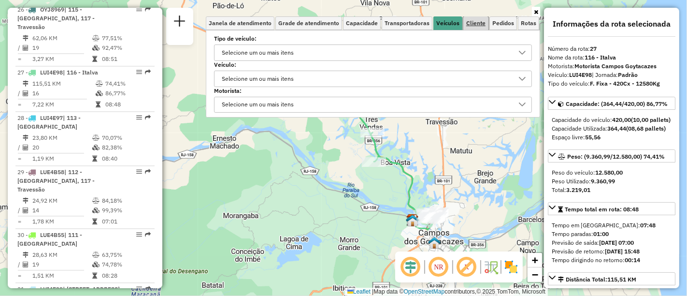
click at [482, 22] on span "Cliente" at bounding box center [475, 23] width 19 height 6
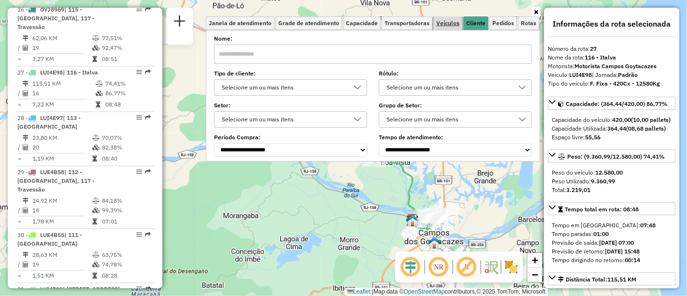
click at [451, 21] on span "Veículos" at bounding box center [447, 23] width 23 height 6
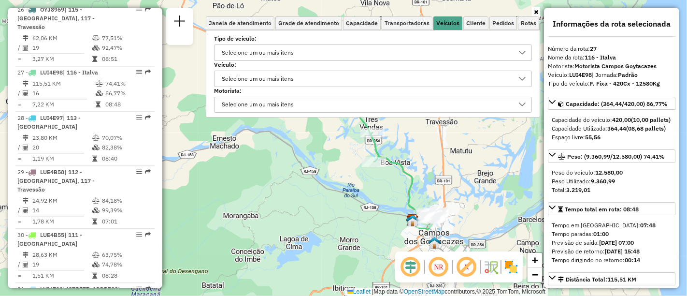
click at [340, 79] on div "Selecione um ou mais itens" at bounding box center [365, 78] width 295 height 15
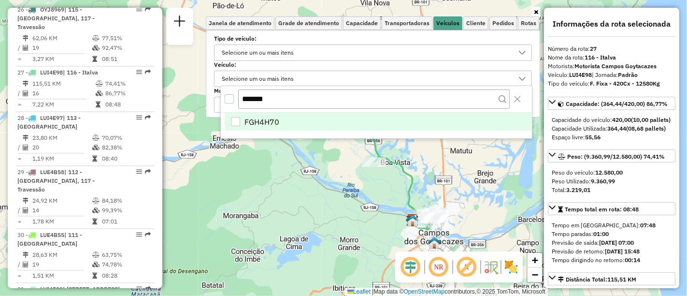
type input "*******"
click at [233, 123] on div "FGH4H70" at bounding box center [235, 121] width 9 height 9
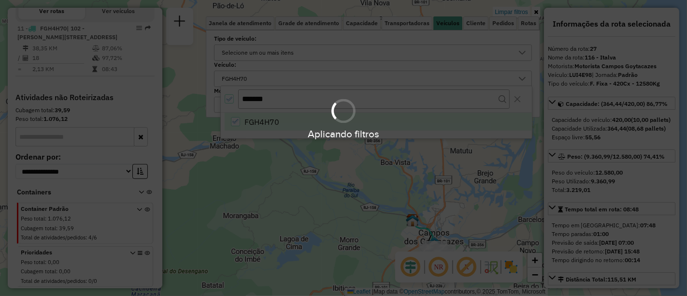
scroll to position [380, 0]
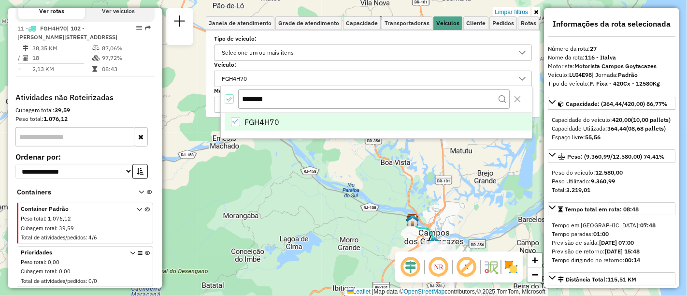
click at [312, 234] on div "Limpar filtros Janela de atendimento Grade de atendimento Capacidade Transporta…" at bounding box center [343, 148] width 687 height 296
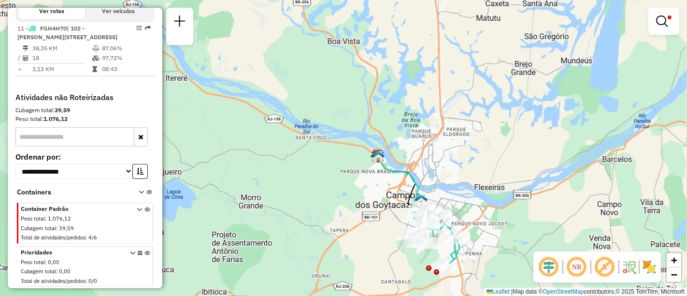
drag, startPoint x: 506, startPoint y: 201, endPoint x: 478, endPoint y: 114, distance: 91.4
click at [478, 114] on div "Limpar filtros Janela de atendimento Grade de atendimento Capacidade Transporta…" at bounding box center [343, 148] width 687 height 296
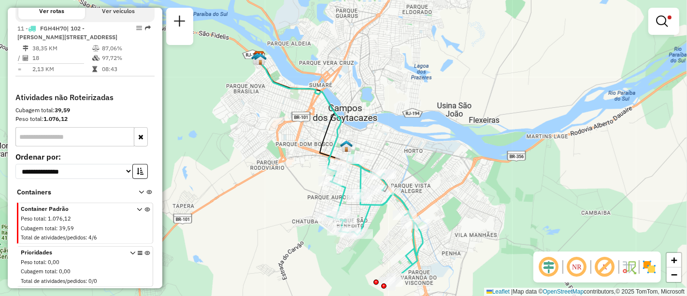
drag, startPoint x: 475, startPoint y: 233, endPoint x: 475, endPoint y: 130, distance: 102.9
click at [475, 130] on div "Limpar filtros Janela de atendimento Grade de atendimento Capacidade Transporta…" at bounding box center [343, 148] width 687 height 296
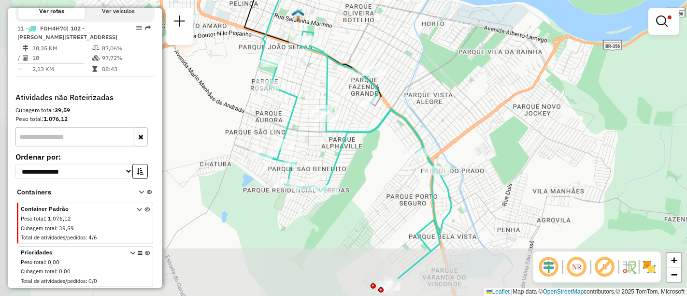
drag, startPoint x: 395, startPoint y: 153, endPoint x: 491, endPoint y: 97, distance: 111.5
click at [491, 97] on div "Limpar filtros Janela de atendimento Grade de atendimento Capacidade Transporta…" at bounding box center [343, 148] width 687 height 296
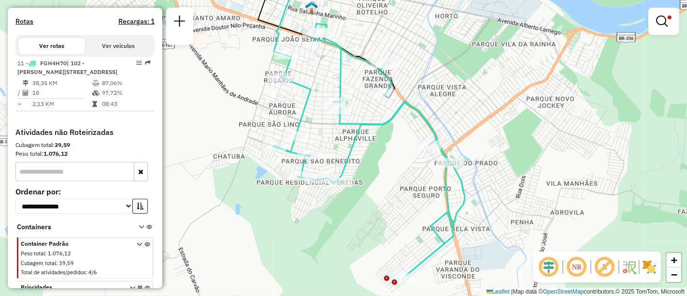
scroll to position [326, 0]
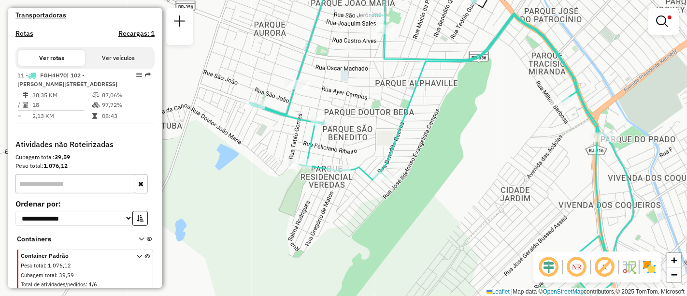
drag, startPoint x: 379, startPoint y: 213, endPoint x: 311, endPoint y: 189, distance: 72.4
click at [317, 191] on div "Limpar filtros Janela de atendimento Grade de atendimento Capacidade Transporta…" at bounding box center [343, 148] width 687 height 296
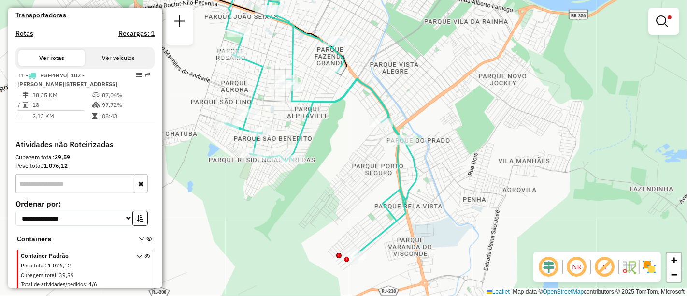
drag, startPoint x: 363, startPoint y: 147, endPoint x: 350, endPoint y: 148, distance: 12.6
click at [350, 148] on div "Limpar filtros Janela de atendimento Grade de atendimento Capacidade Transporta…" at bounding box center [343, 148] width 687 height 296
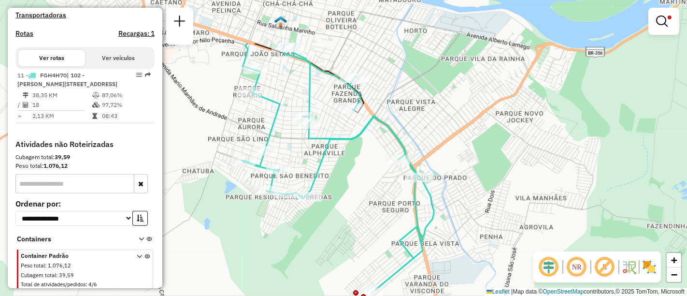
drag, startPoint x: 330, startPoint y: 101, endPoint x: 361, endPoint y: 174, distance: 79.4
click at [361, 174] on div "Limpar filtros Janela de atendimento Grade de atendimento Capacidade Transporta…" at bounding box center [343, 148] width 687 height 296
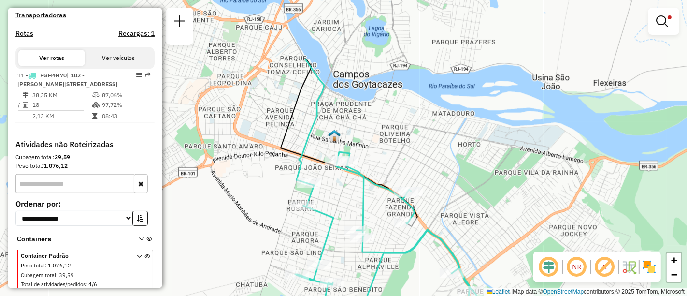
drag, startPoint x: 348, startPoint y: 49, endPoint x: 368, endPoint y: 137, distance: 90.6
click at [368, 137] on div "Limpar filtros Janela de atendimento Grade de atendimento Capacidade Transporta…" at bounding box center [343, 148] width 687 height 296
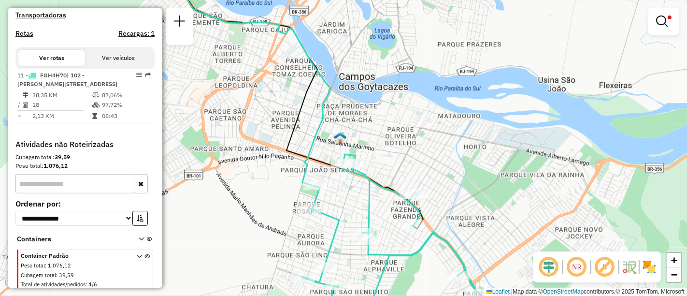
drag, startPoint x: 367, startPoint y: 130, endPoint x: 373, endPoint y: 132, distance: 6.3
click at [373, 132] on div "Limpar filtros Janela de atendimento Grade de atendimento Capacidade Transporta…" at bounding box center [343, 148] width 687 height 296
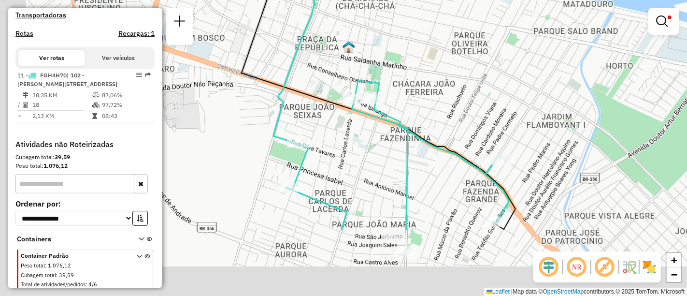
drag, startPoint x: 369, startPoint y: 169, endPoint x: 413, endPoint y: 72, distance: 106.4
click at [413, 72] on div "Limpar filtros Janela de atendimento Grade de atendimento Capacidade Transporta…" at bounding box center [343, 148] width 687 height 296
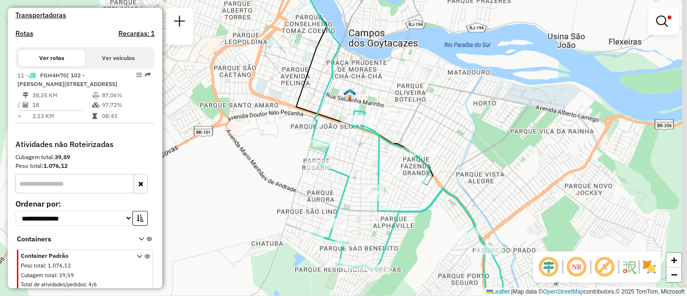
drag, startPoint x: 552, startPoint y: 158, endPoint x: 528, endPoint y: 129, distance: 37.7
click at [530, 131] on div "Limpar filtros Janela de atendimento Grade de atendimento Capacidade Transporta…" at bounding box center [343, 148] width 687 height 296
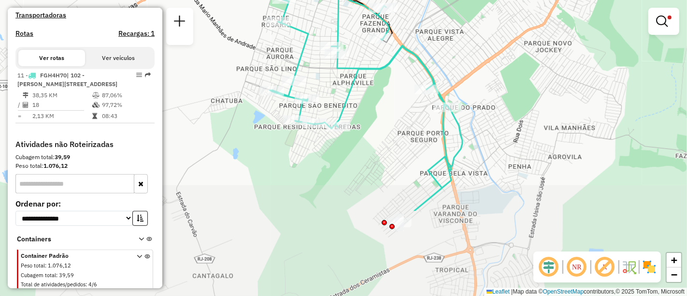
drag, startPoint x: 498, startPoint y: 194, endPoint x: 479, endPoint y: 78, distance: 117.4
click at [479, 78] on div "Limpar filtros Janela de atendimento Grade de atendimento Capacidade Transporta…" at bounding box center [343, 148] width 687 height 296
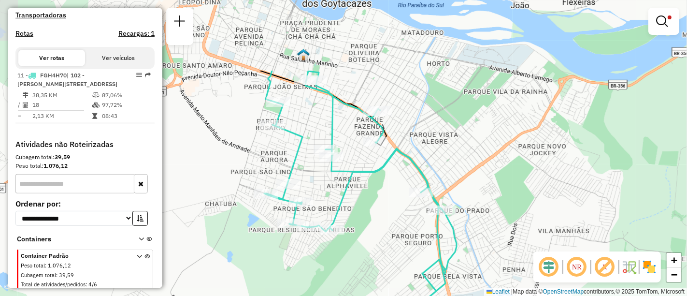
drag, startPoint x: 387, startPoint y: 113, endPoint x: 382, endPoint y: 213, distance: 100.1
click at [382, 213] on div "Limpar filtros Janela de atendimento Grade de atendimento Capacidade Transporta…" at bounding box center [343, 148] width 687 height 296
